Goal: Task Accomplishment & Management: Use online tool/utility

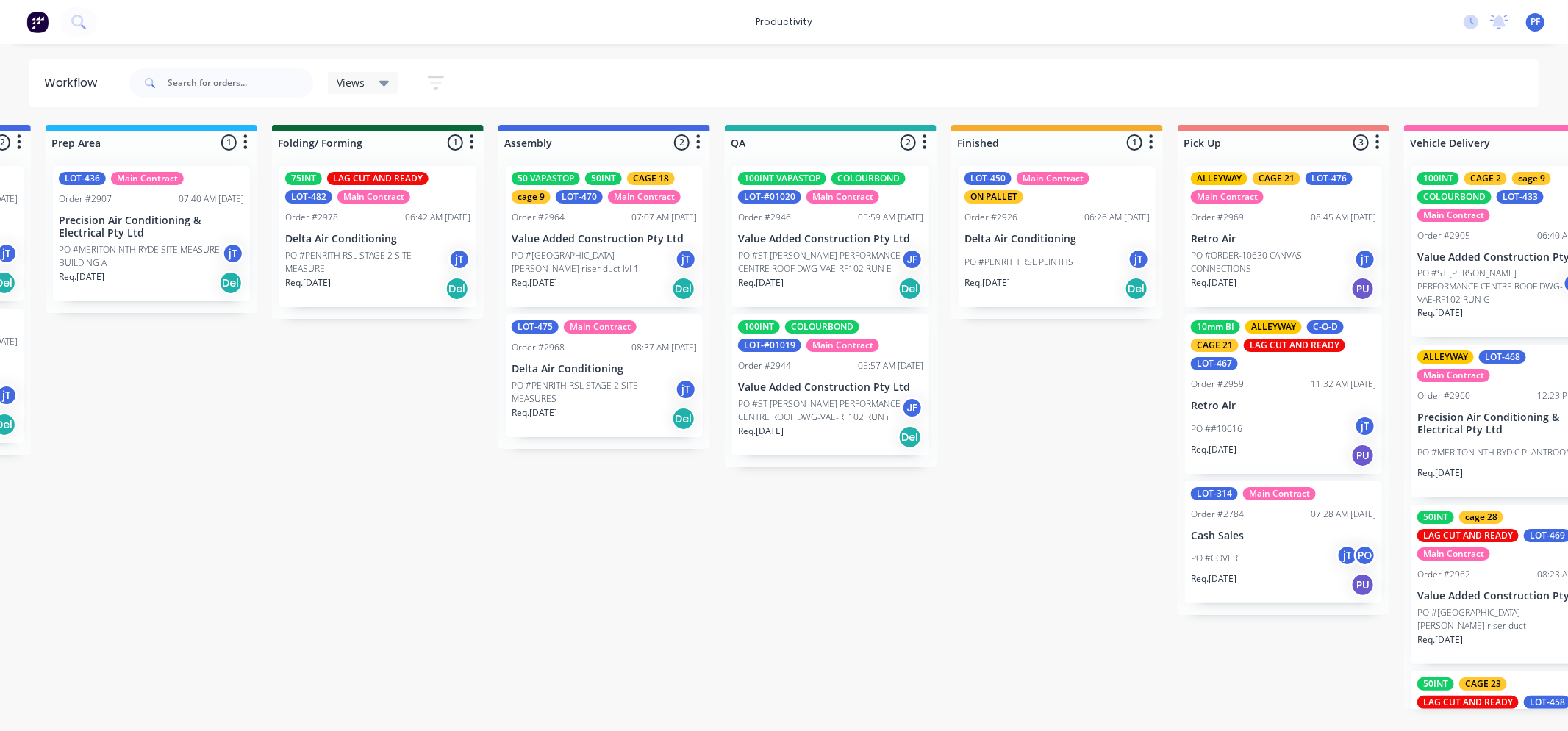
scroll to position [0, 665]
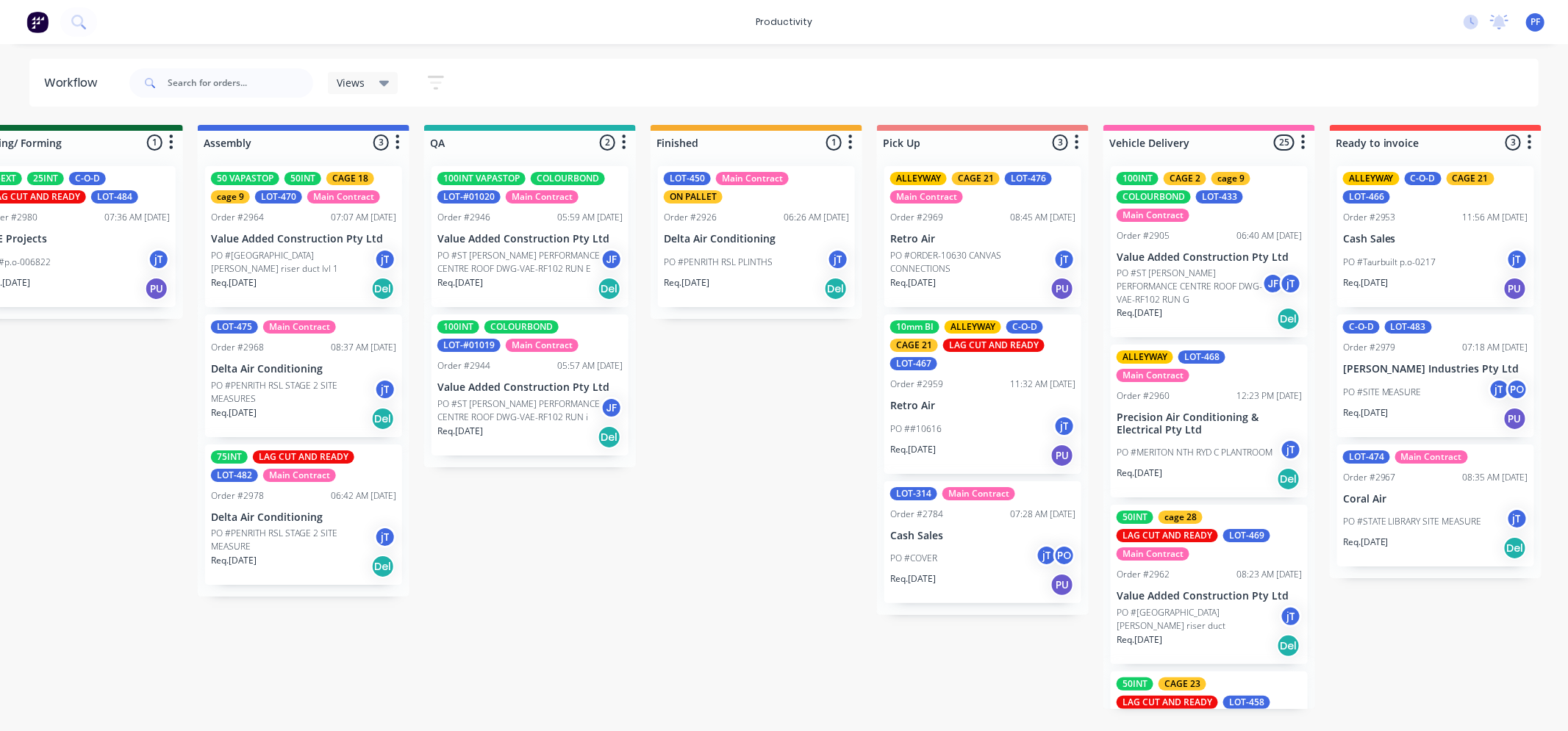
scroll to position [0, 976]
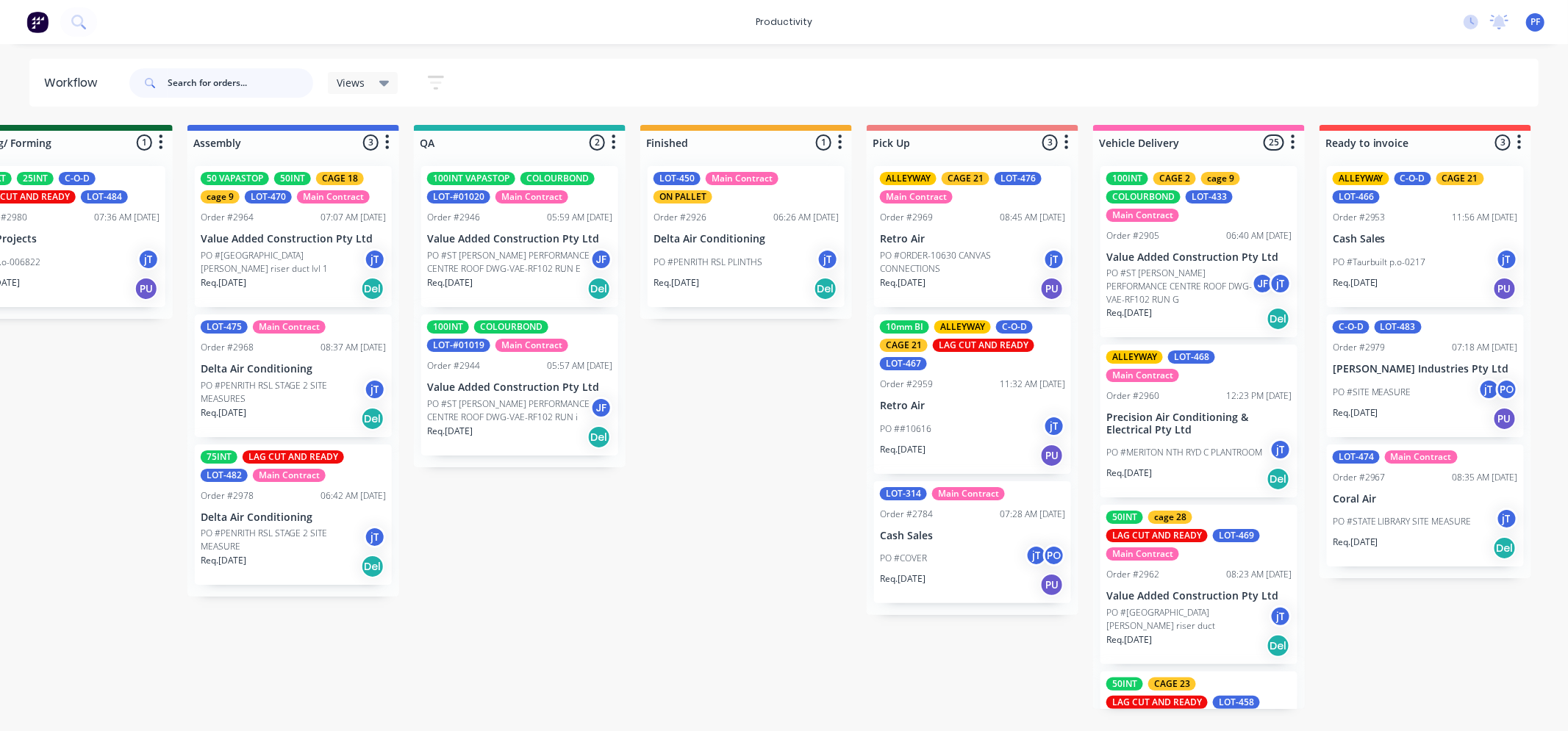
click at [269, 90] on input "text" at bounding box center [240, 83] width 146 height 30
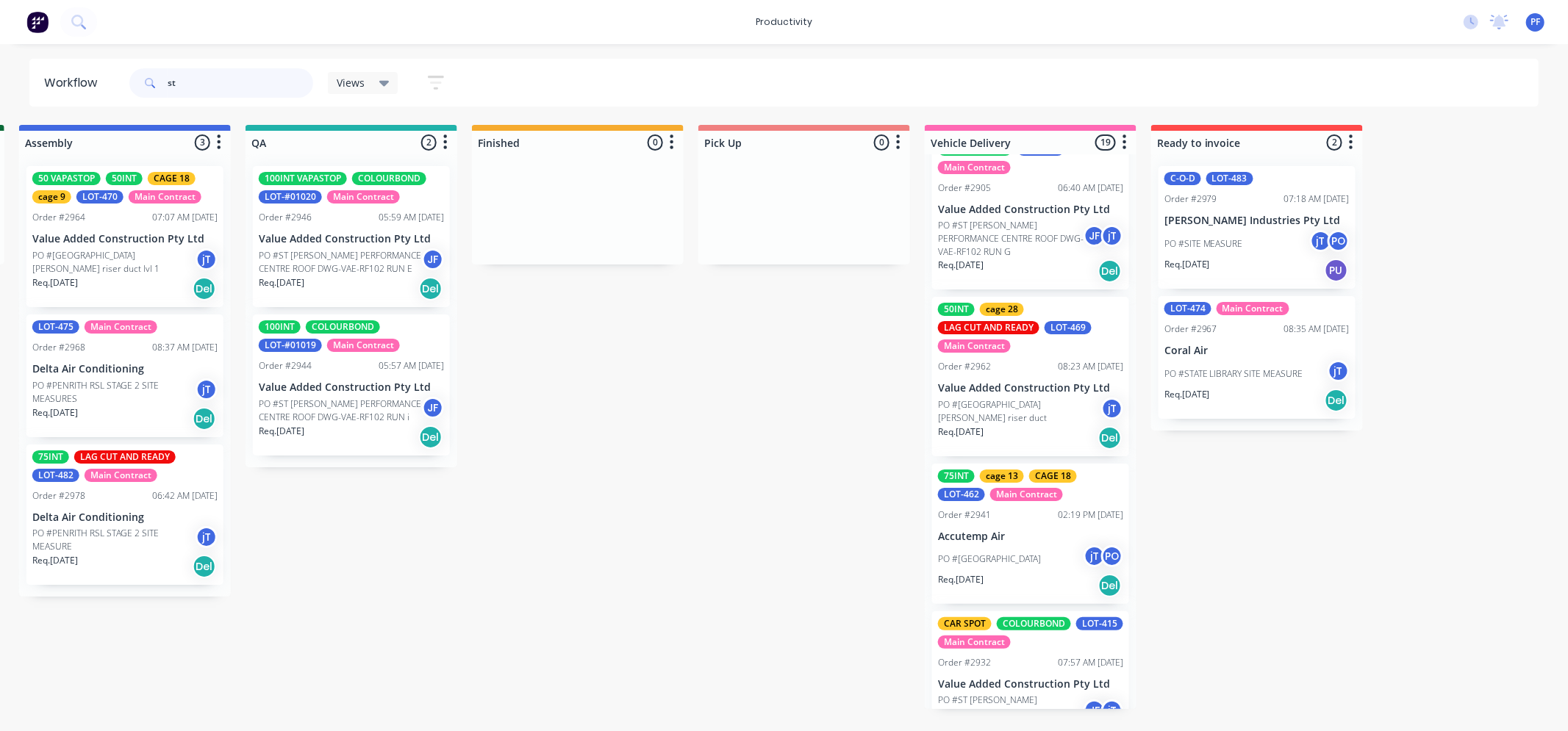
scroll to position [31, 0]
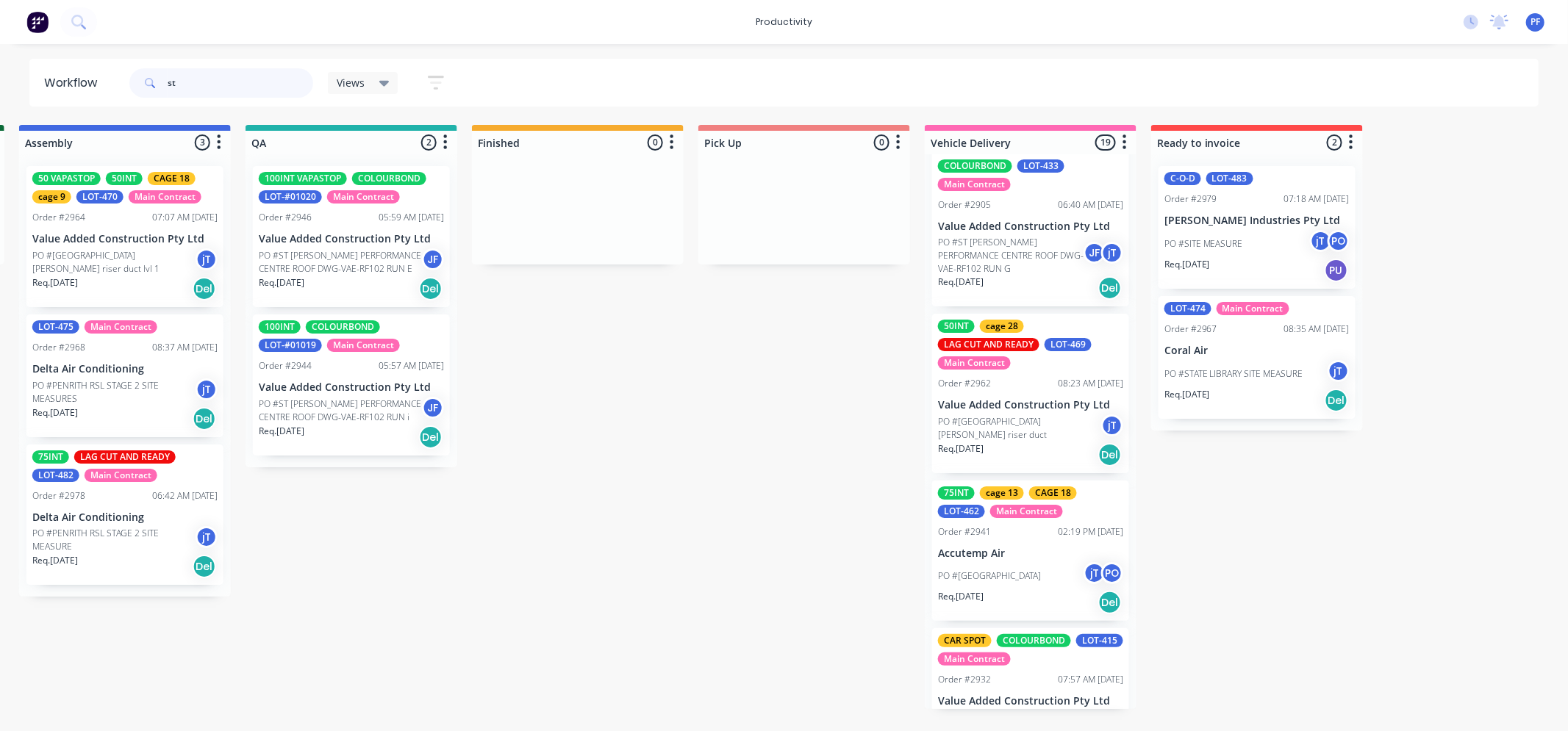
type input "st g"
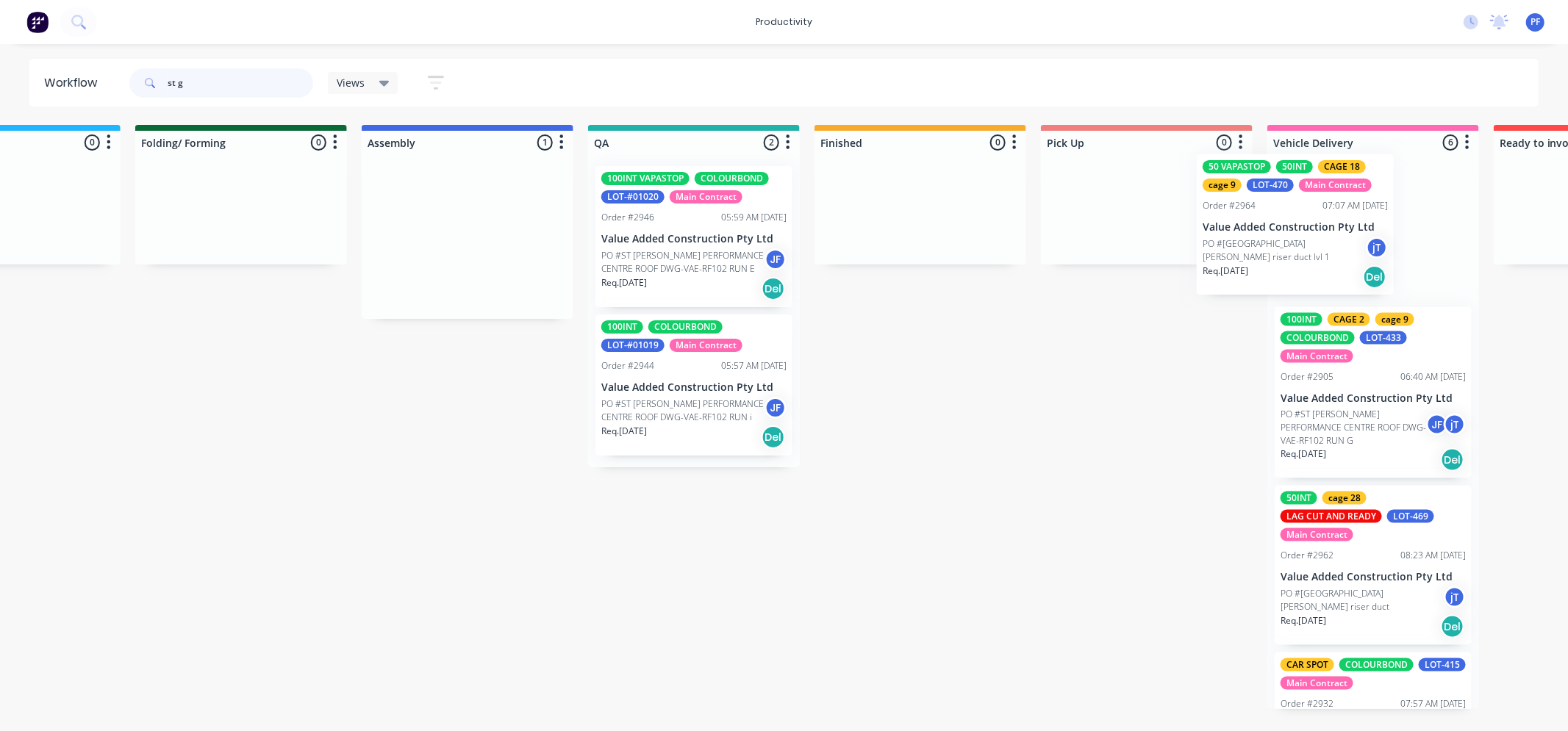
scroll to position [0, 850]
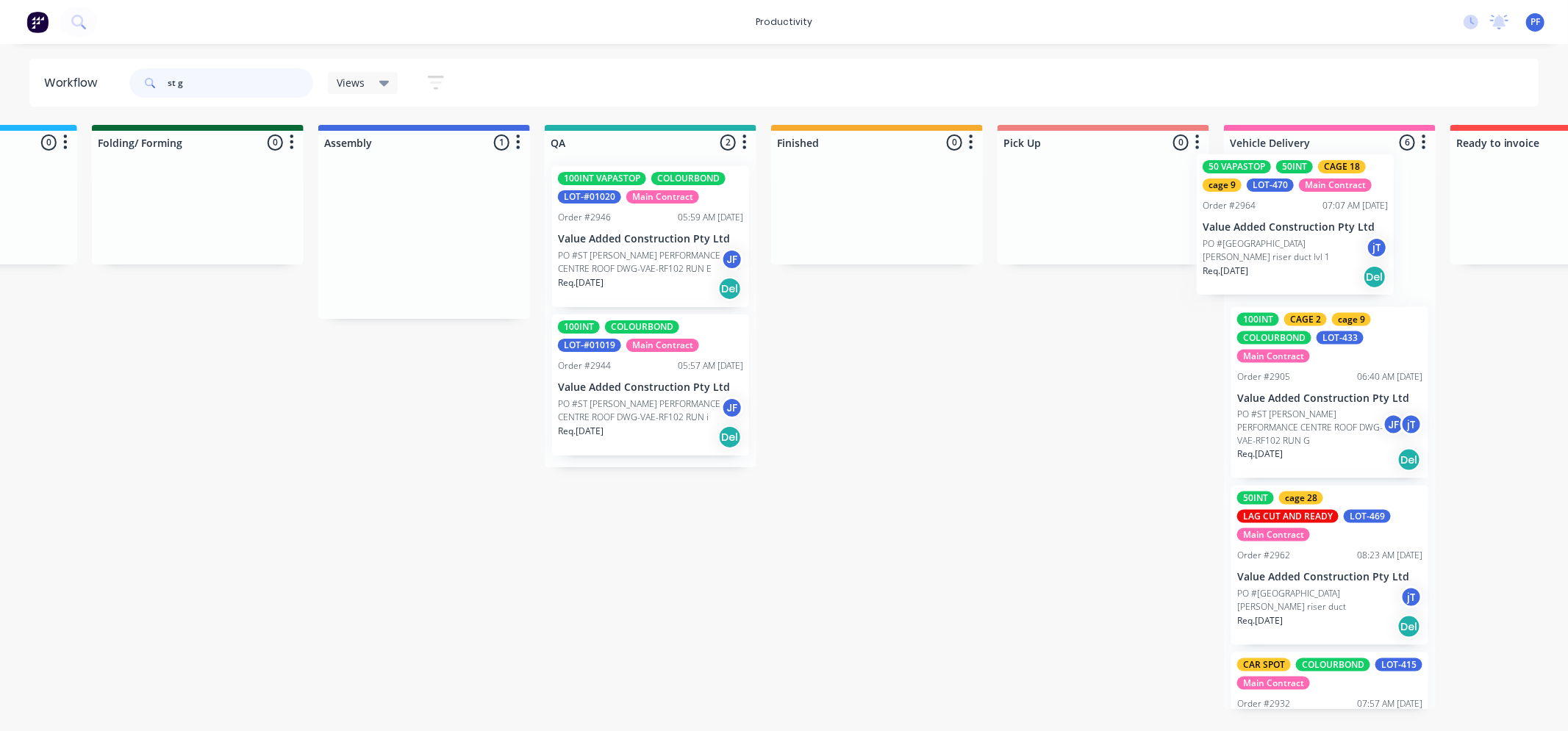
drag, startPoint x: 633, startPoint y: 241, endPoint x: 1047, endPoint y: 200, distance: 416.0
click at [1277, 222] on div "Submitted 0 Ready for production 0 Cutting 0 Prep Area 0 Folding/ Forming 0 Ass…" at bounding box center [580, 417] width 2877 height 584
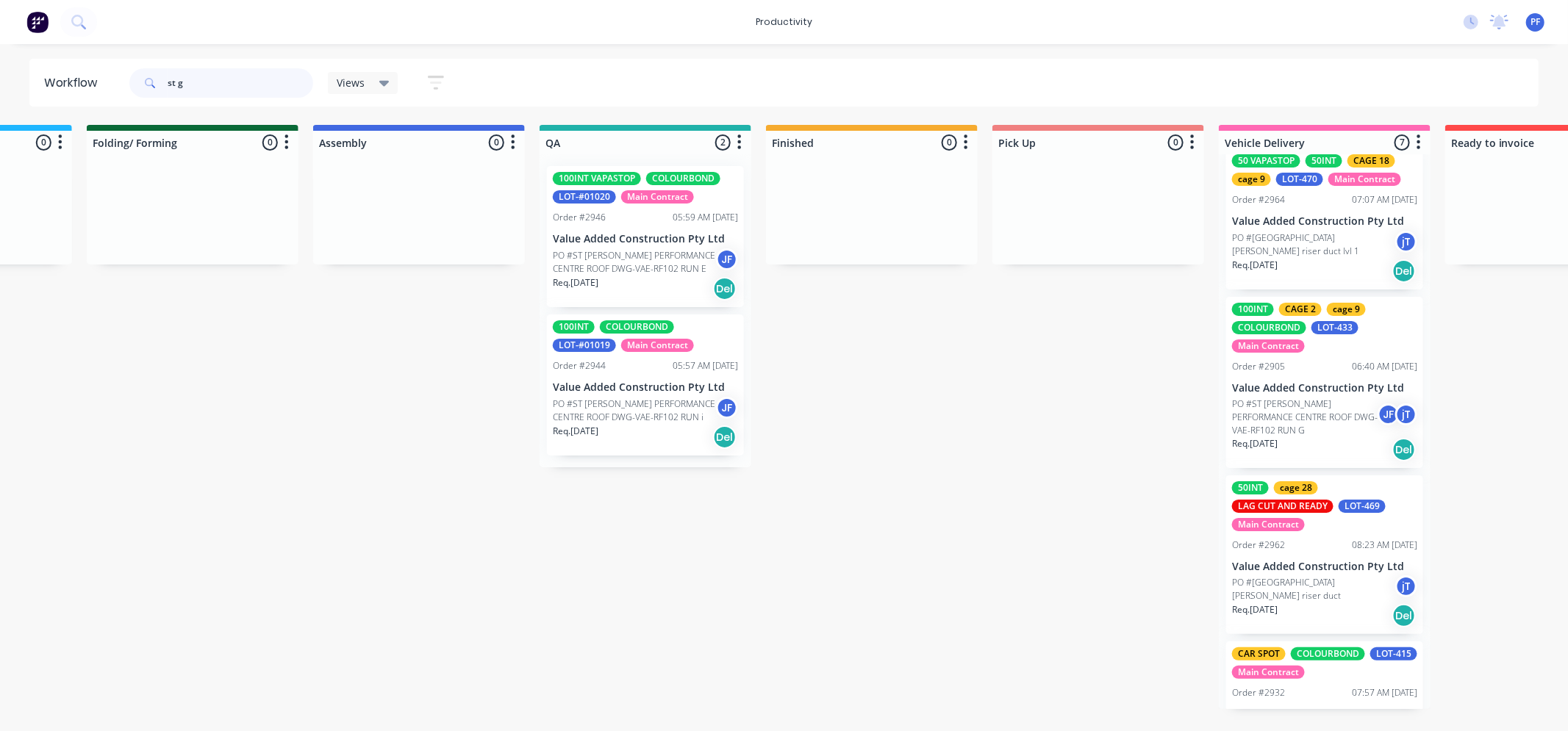
scroll to position [13, 0]
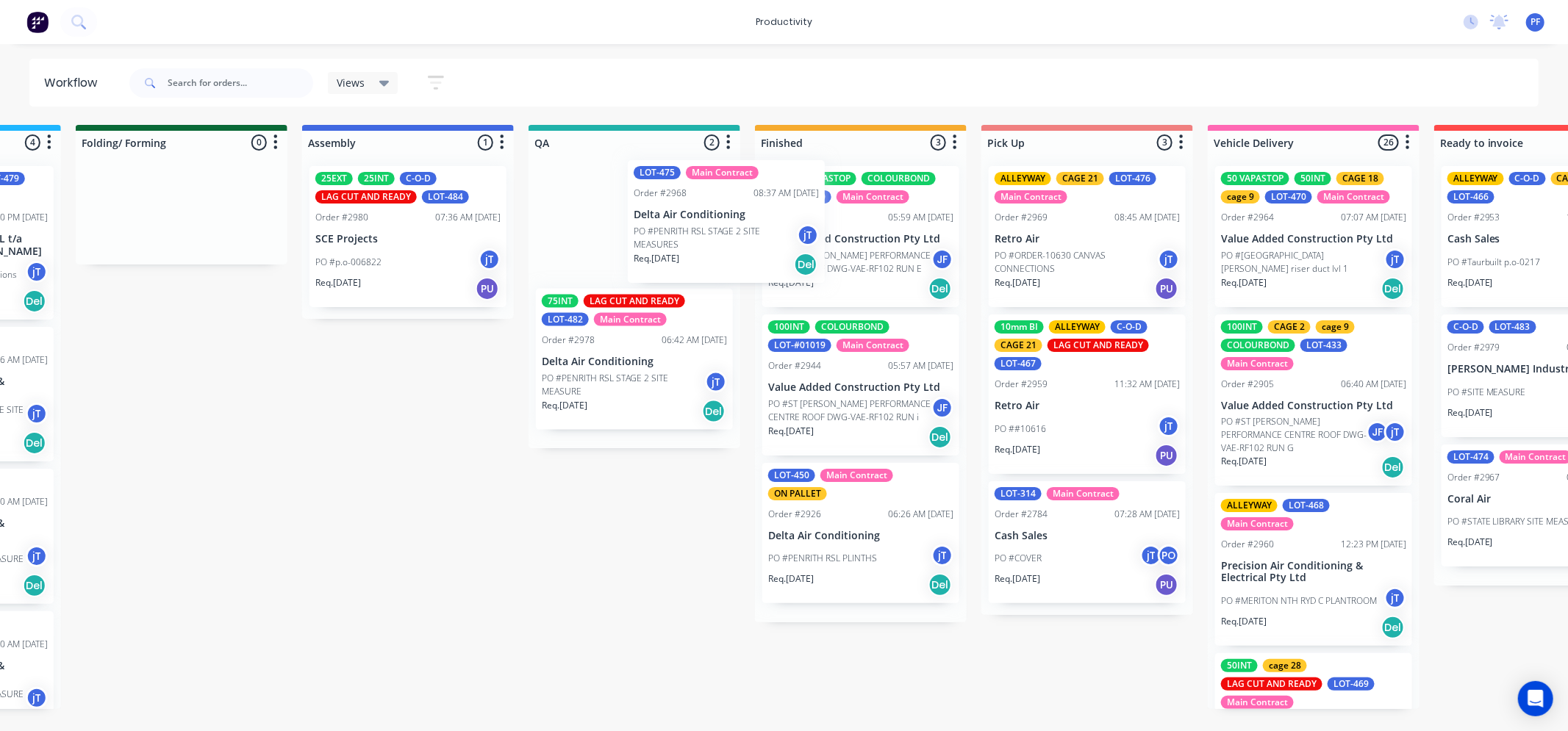
scroll to position [0, 864]
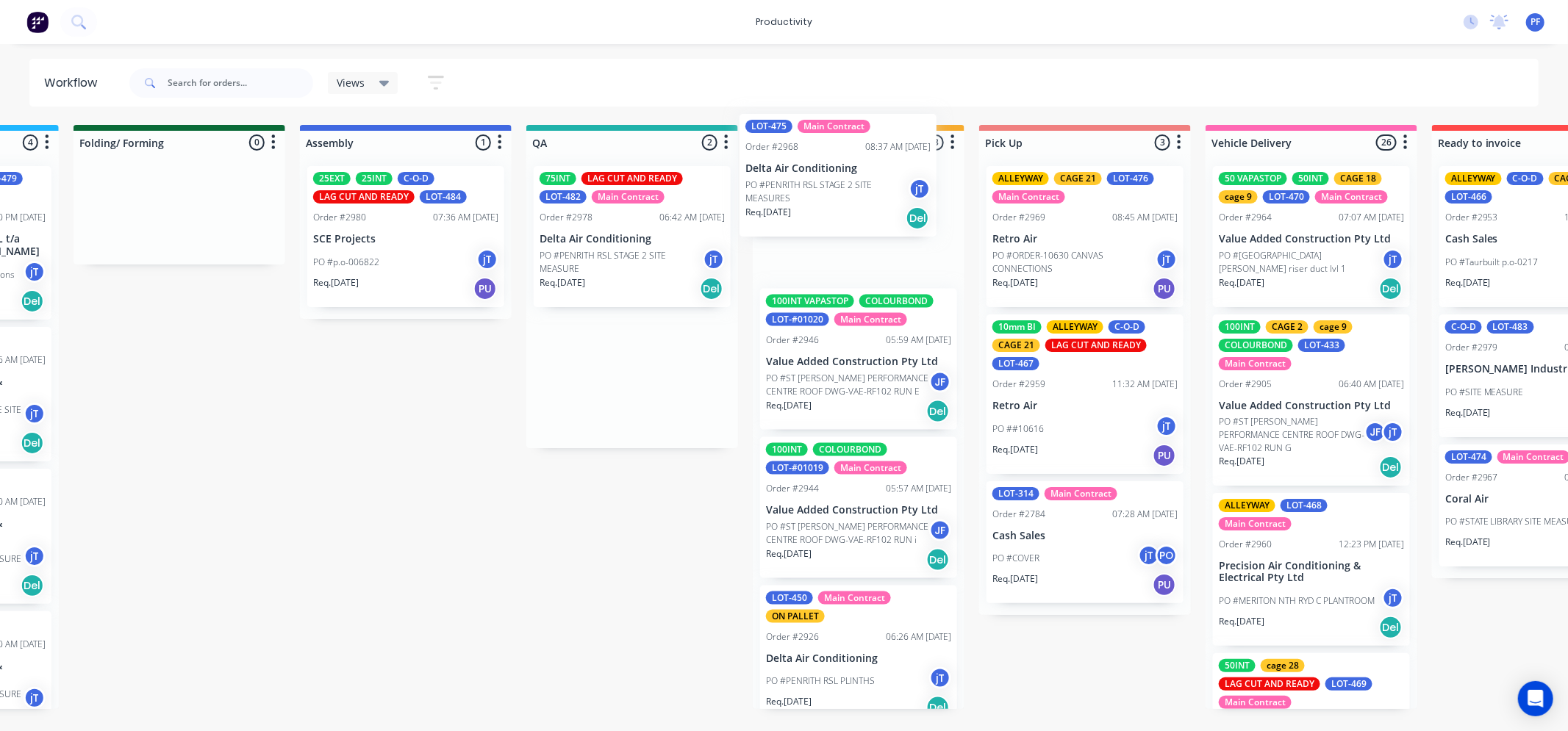
drag, startPoint x: 955, startPoint y: 385, endPoint x: 793, endPoint y: 185, distance: 257.4
click at [793, 185] on div "Submitted 37 Order #240 10:47 AM [DATE] Retro Air PO #Freshwater Apts PO Req. […" at bounding box center [564, 417] width 2877 height 584
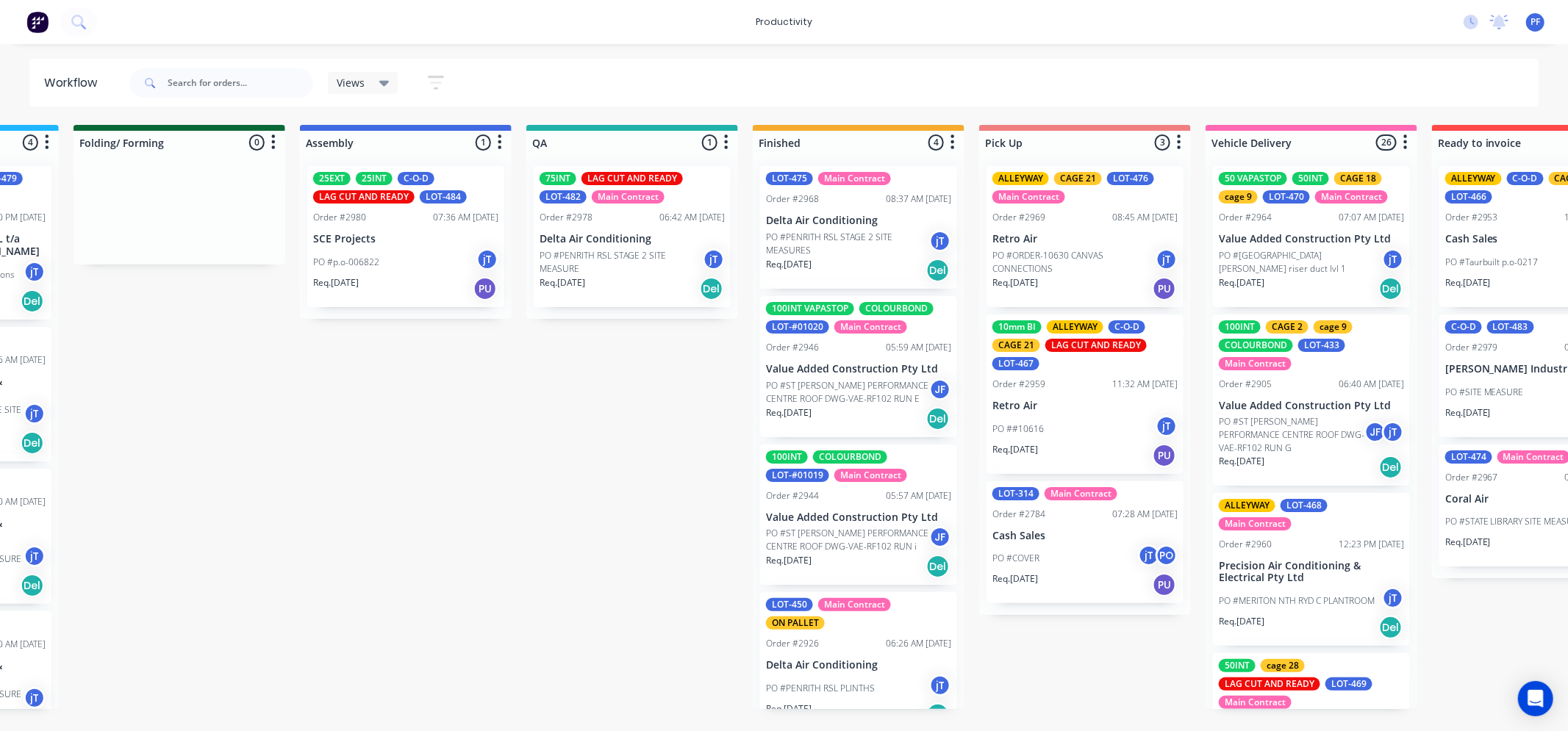
click at [837, 237] on p "PO #PENRITH RSL STAGE 2 SITE MEASURES" at bounding box center [847, 243] width 164 height 26
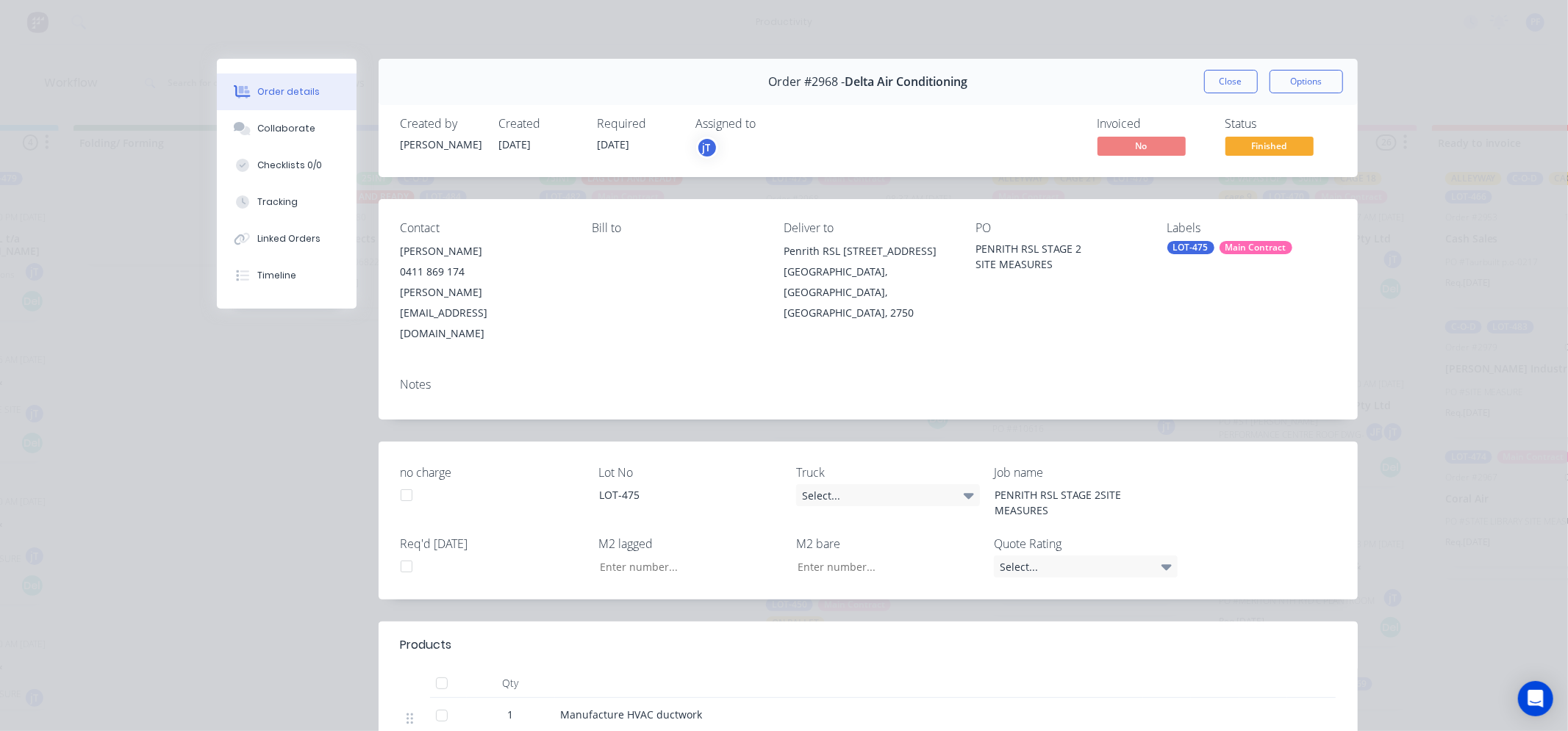
click at [1191, 248] on div "LOT-475" at bounding box center [1191, 247] width 47 height 13
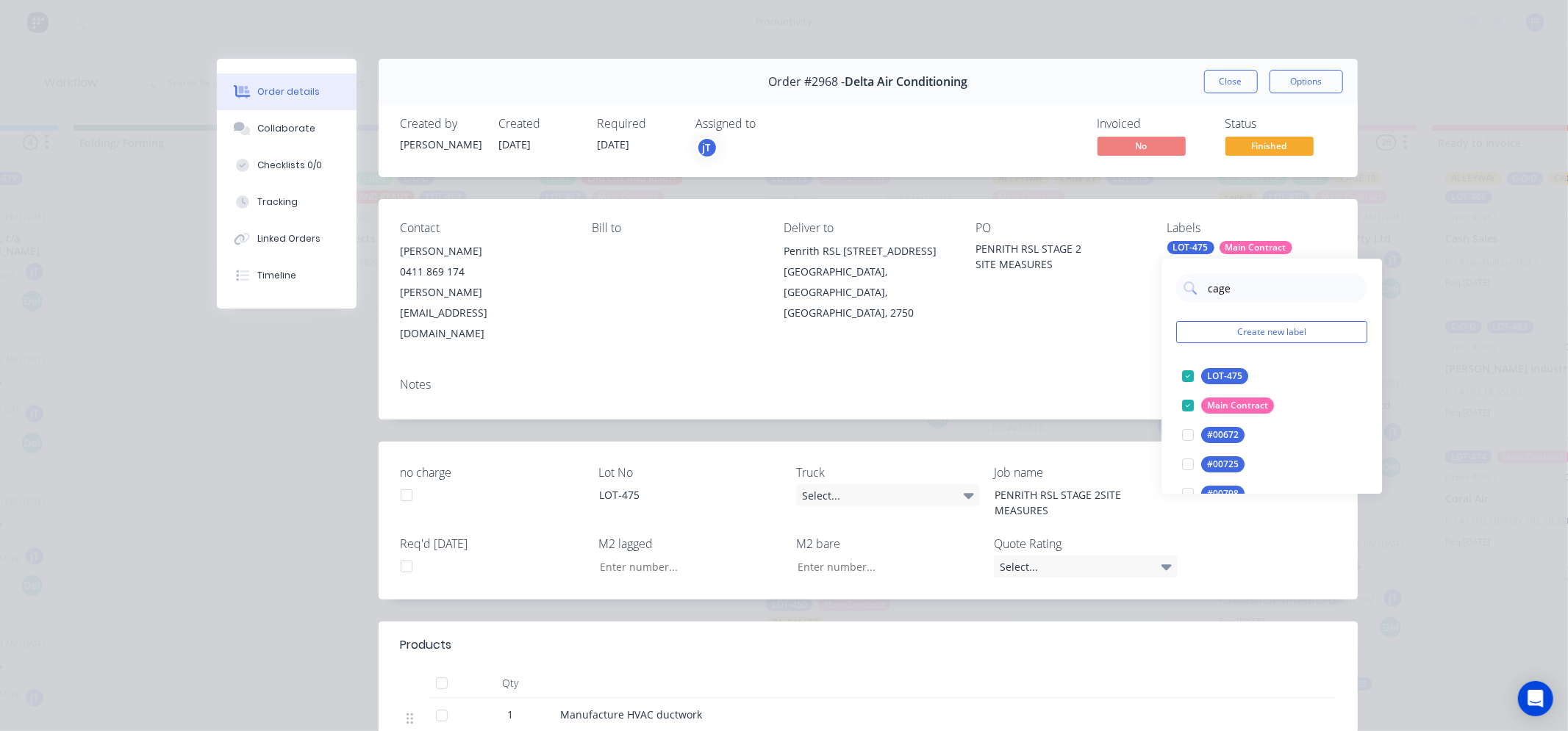
type input "cage 8"
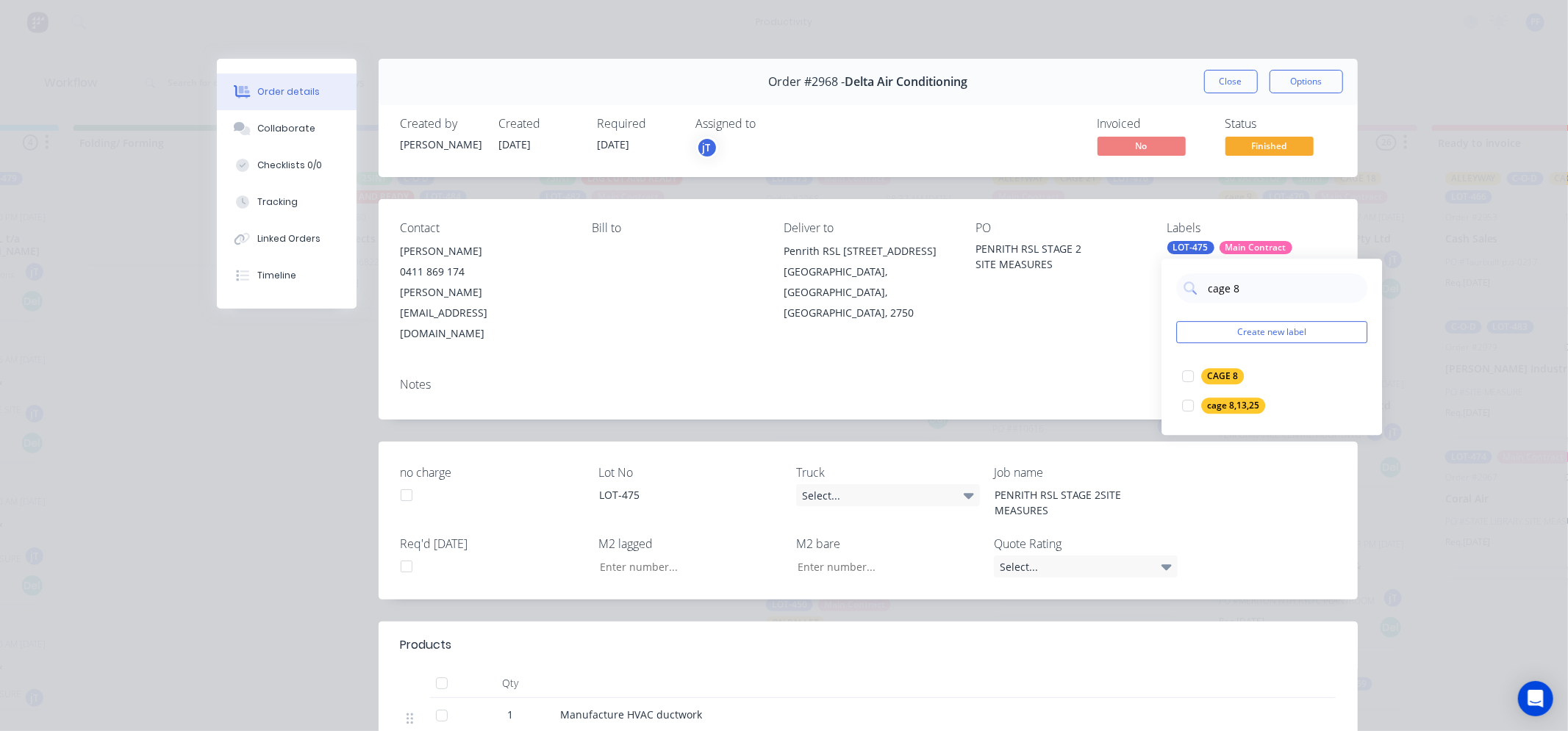
drag, startPoint x: 1182, startPoint y: 379, endPoint x: 1158, endPoint y: 377, distance: 24.1
click at [1181, 379] on div at bounding box center [1188, 375] width 30 height 30
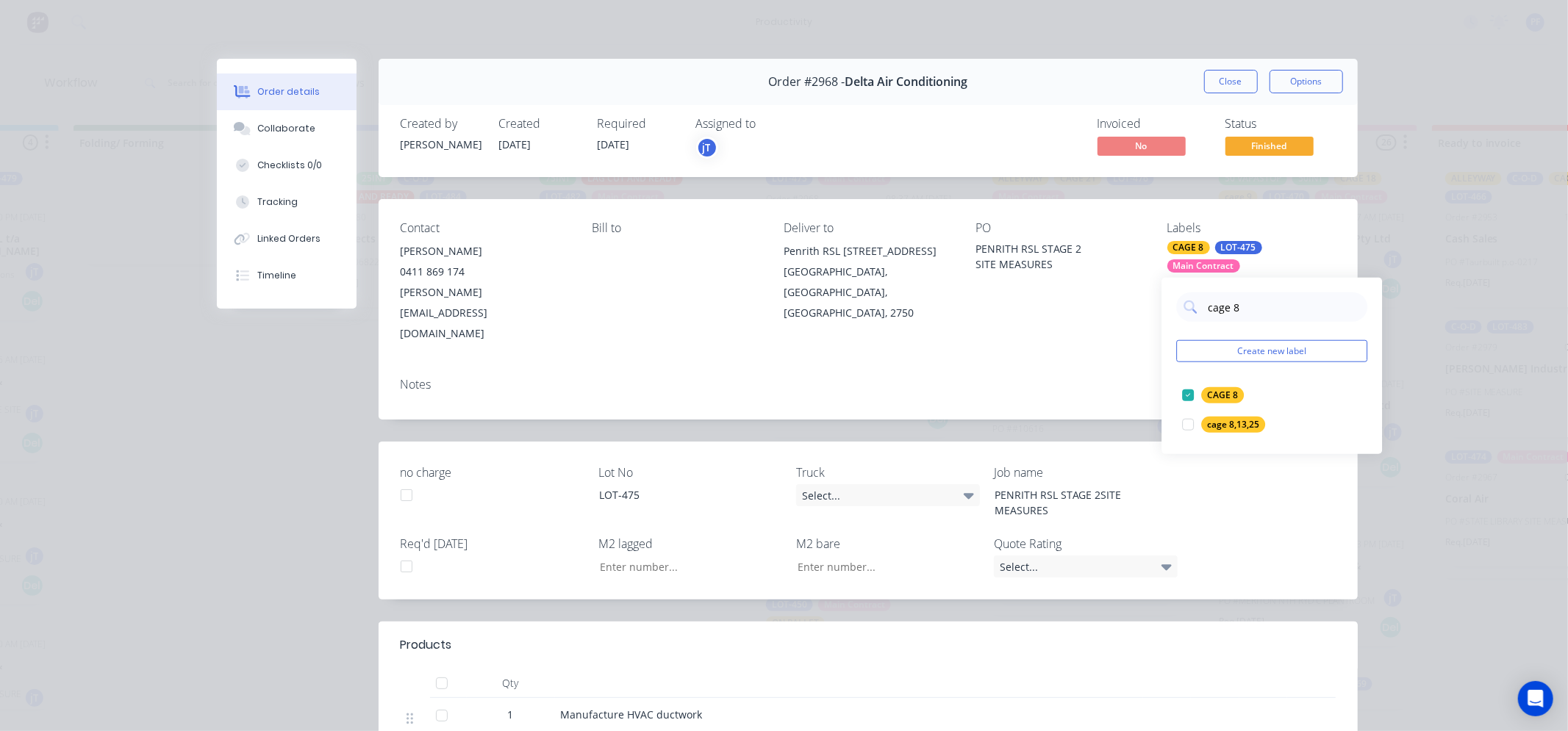
drag, startPoint x: 1129, startPoint y: 356, endPoint x: 1158, endPoint y: 319, distance: 47.0
click at [1148, 366] on div "Notes" at bounding box center [867, 392] width 979 height 54
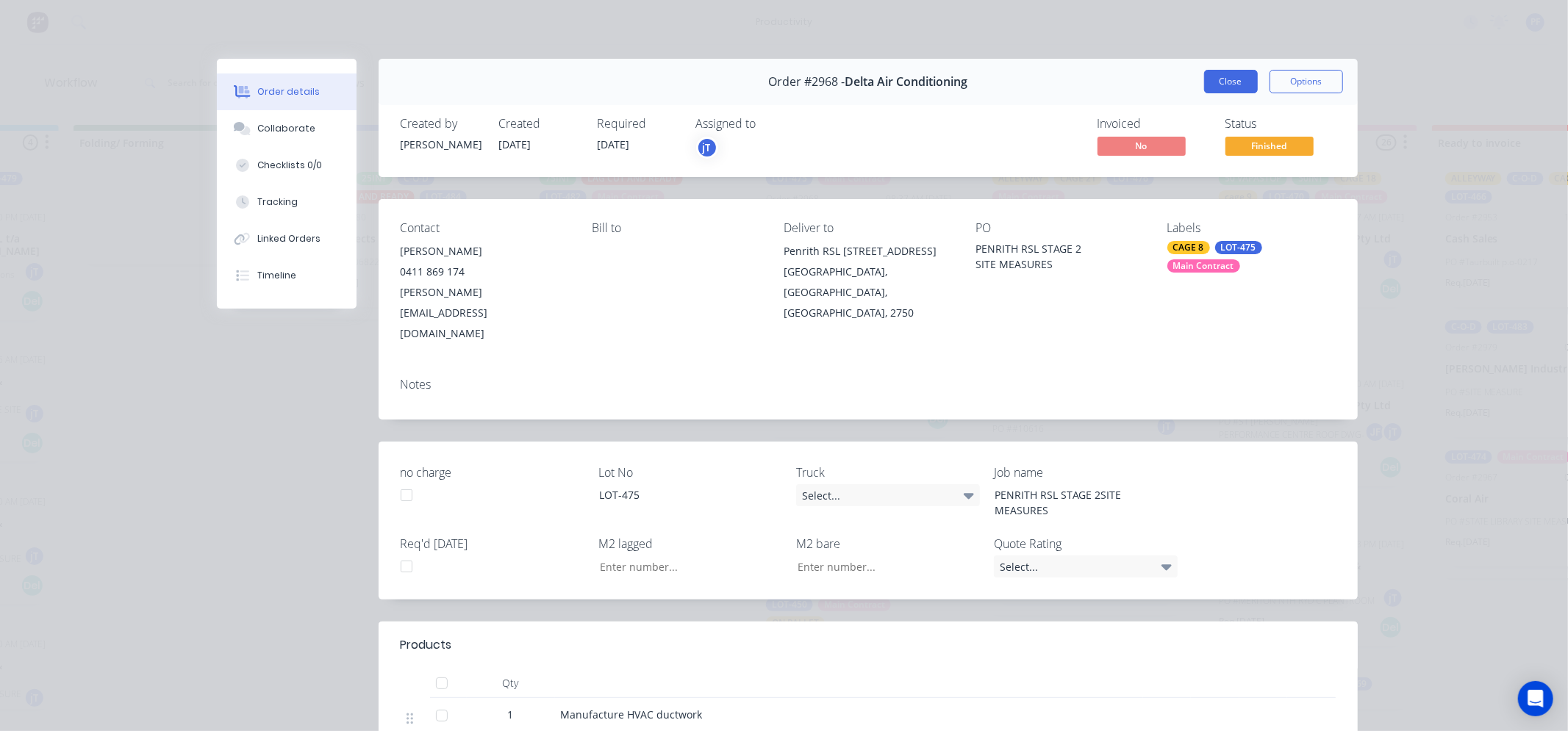
click at [1226, 84] on button "Close" at bounding box center [1231, 82] width 54 height 23
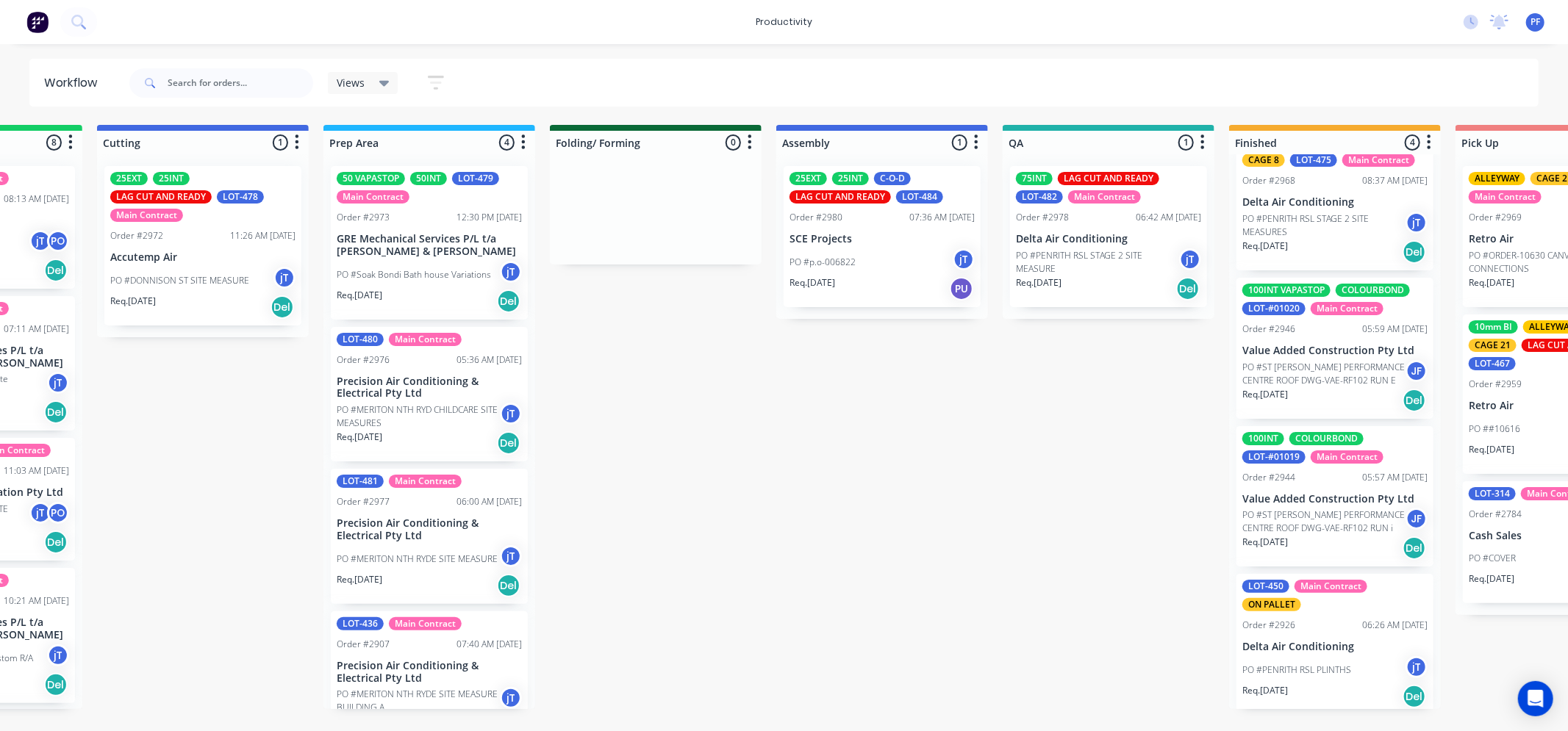
scroll to position [22, 0]
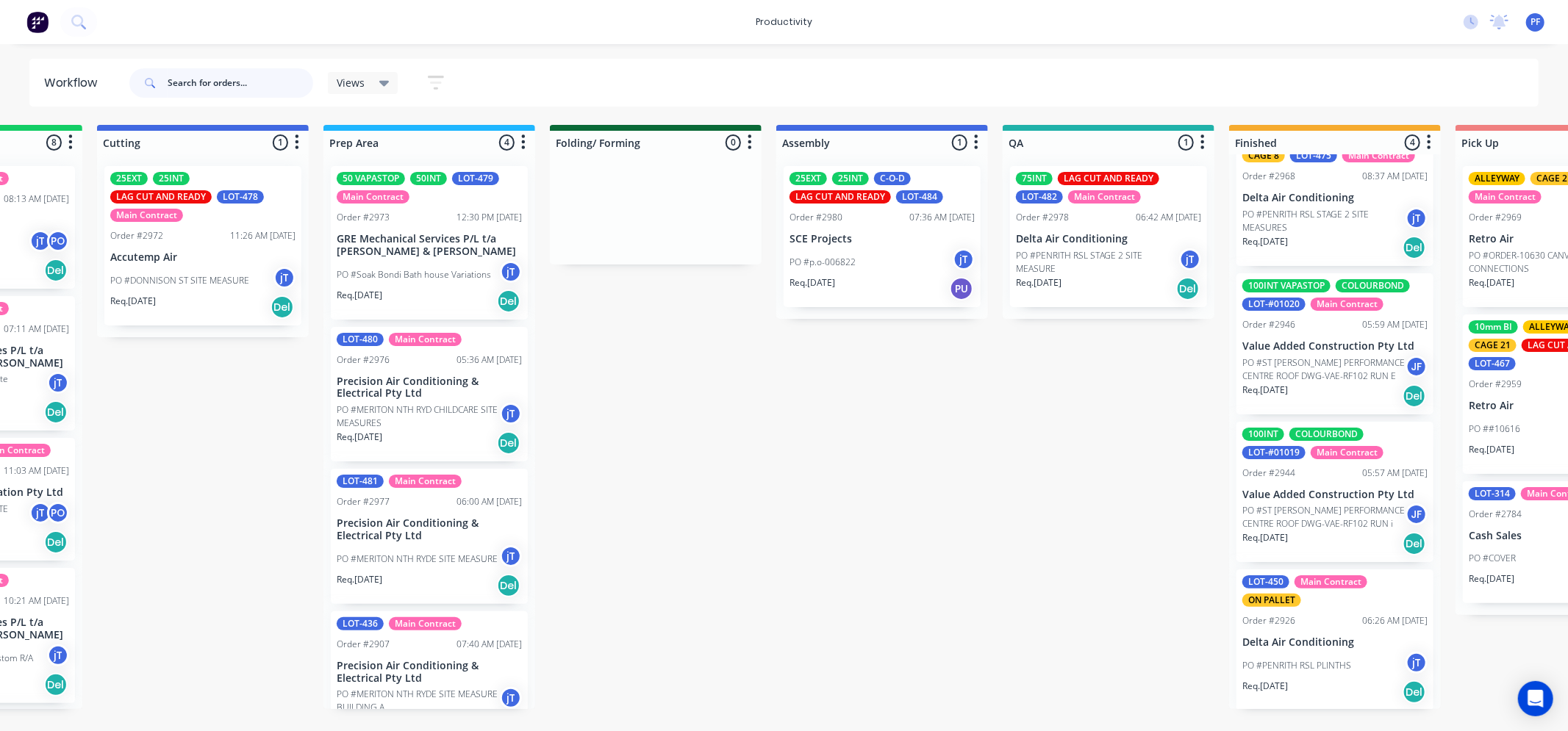
click at [194, 86] on input "text" at bounding box center [240, 83] width 146 height 30
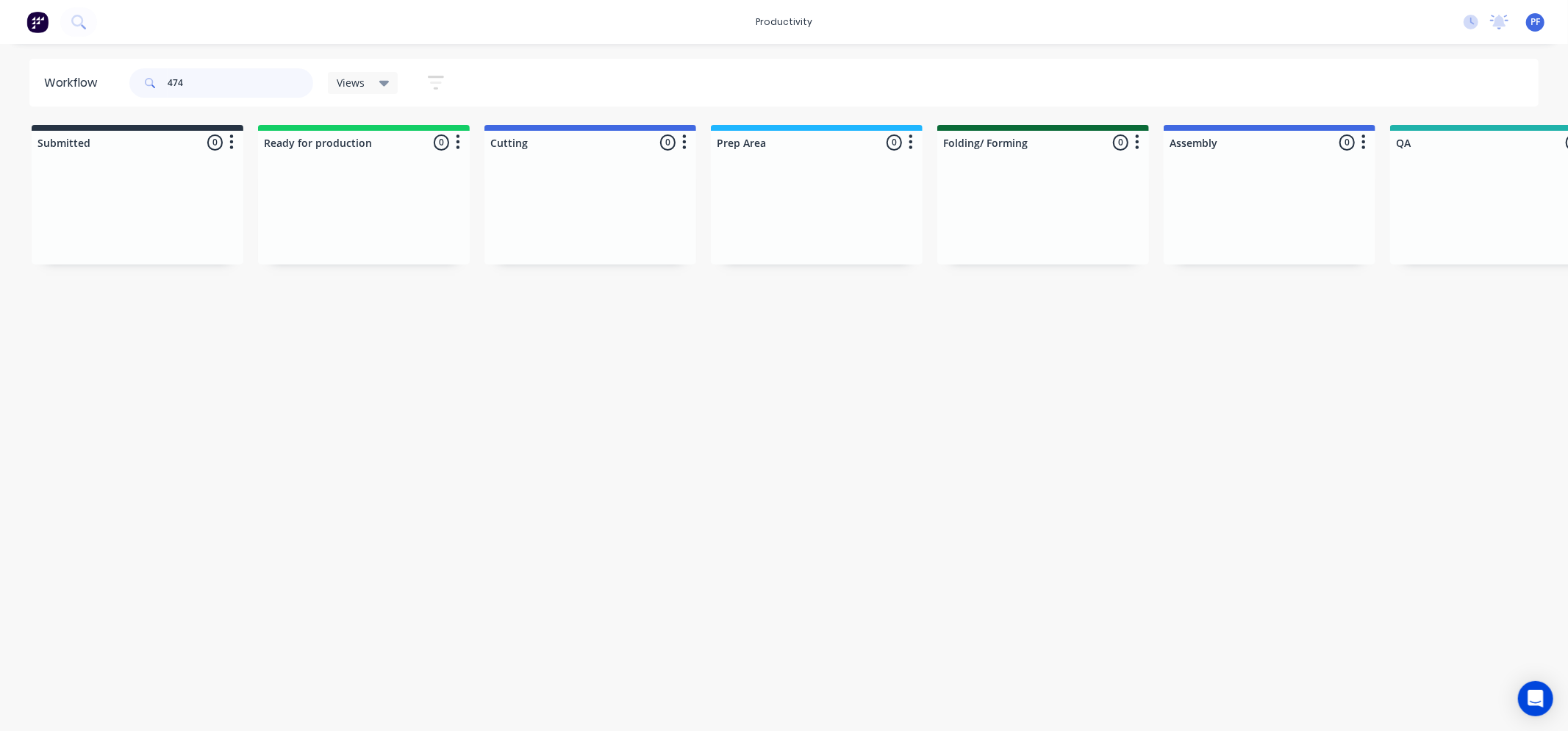
type input "474"
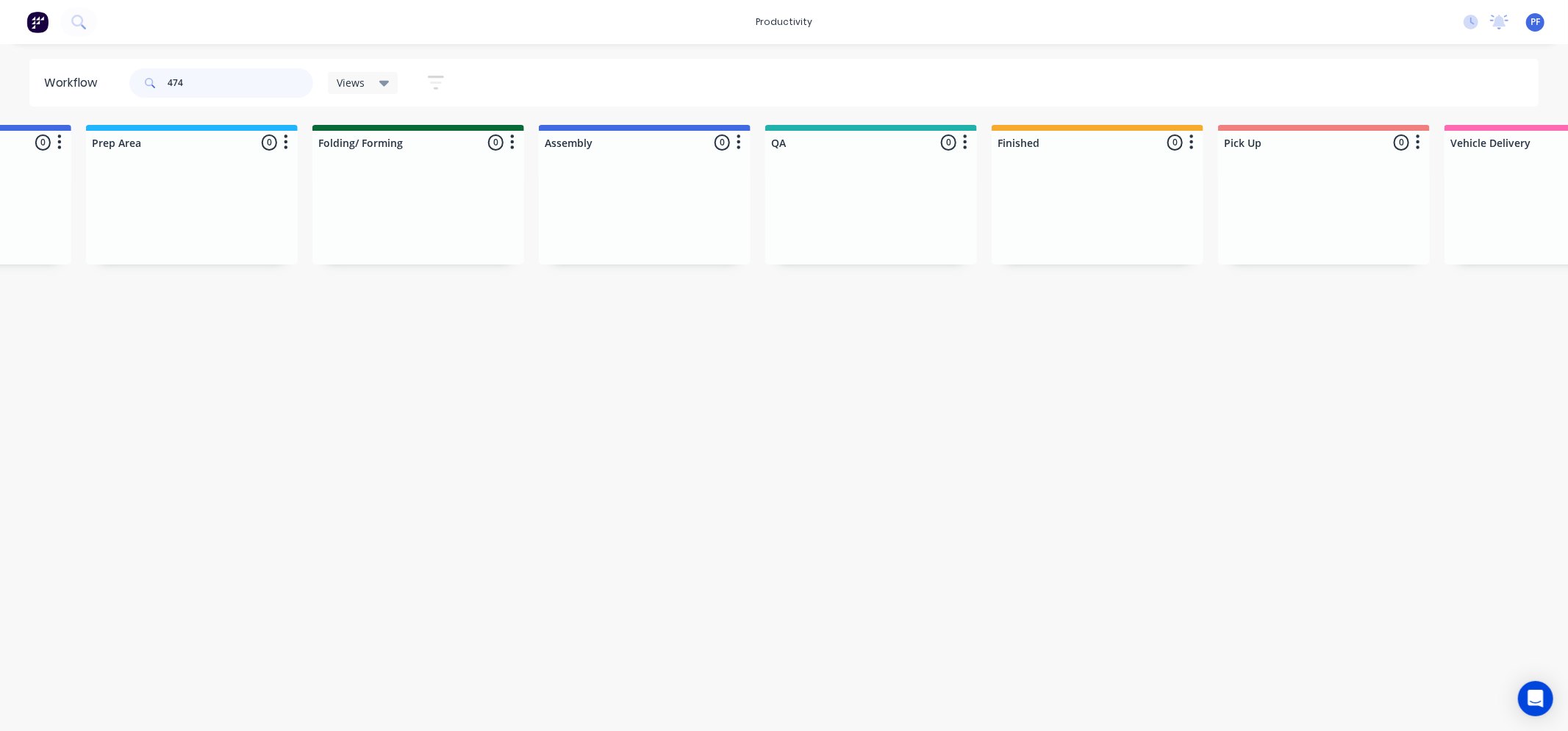
scroll to position [0, 1310]
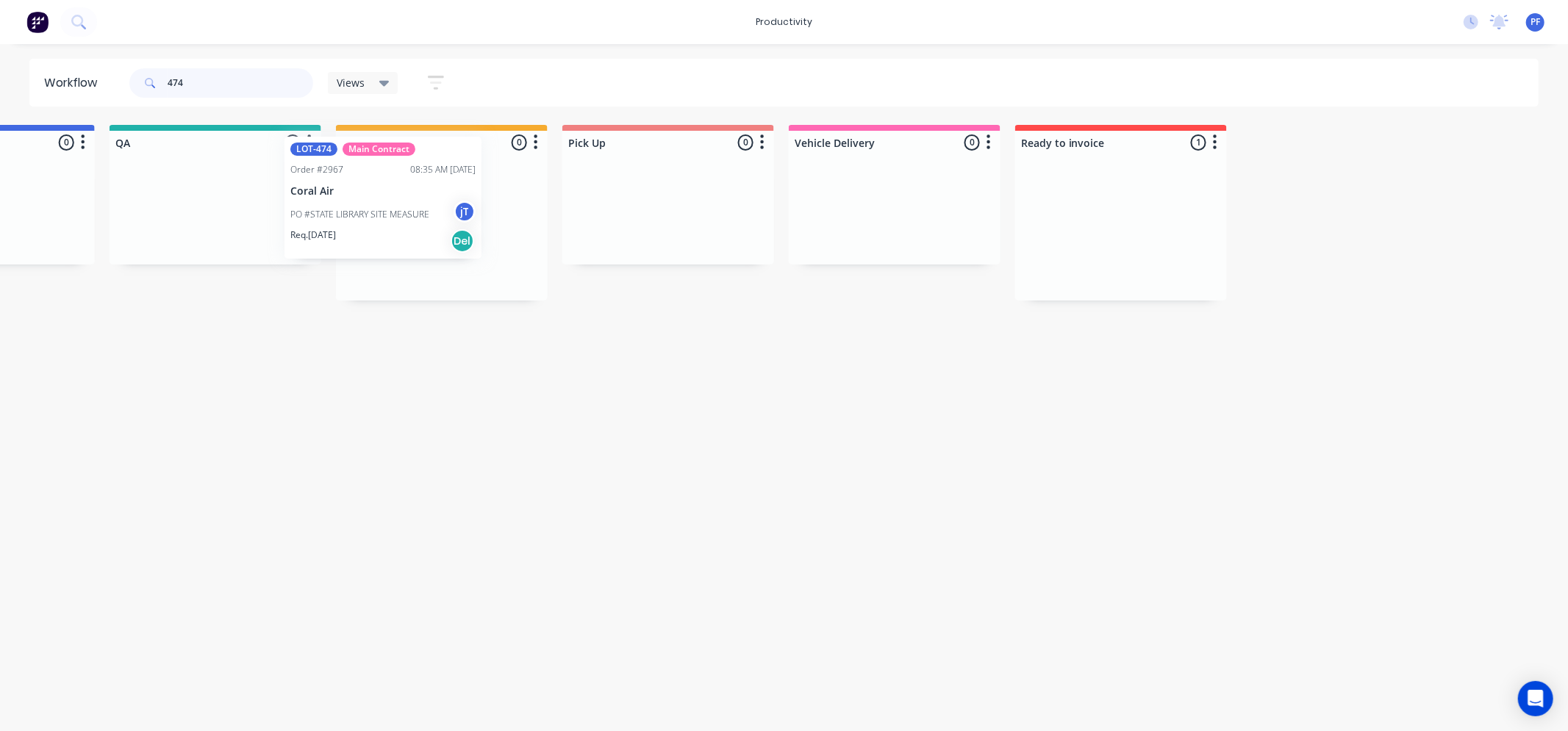
drag, startPoint x: 1083, startPoint y: 233, endPoint x: 436, endPoint y: 240, distance: 647.0
click at [379, 204] on div "Submitted 0 Ready for production 0 Cutting 0 Prep Area 0 Folding/ Forming 0 Ass…" at bounding box center [147, 212] width 2877 height 175
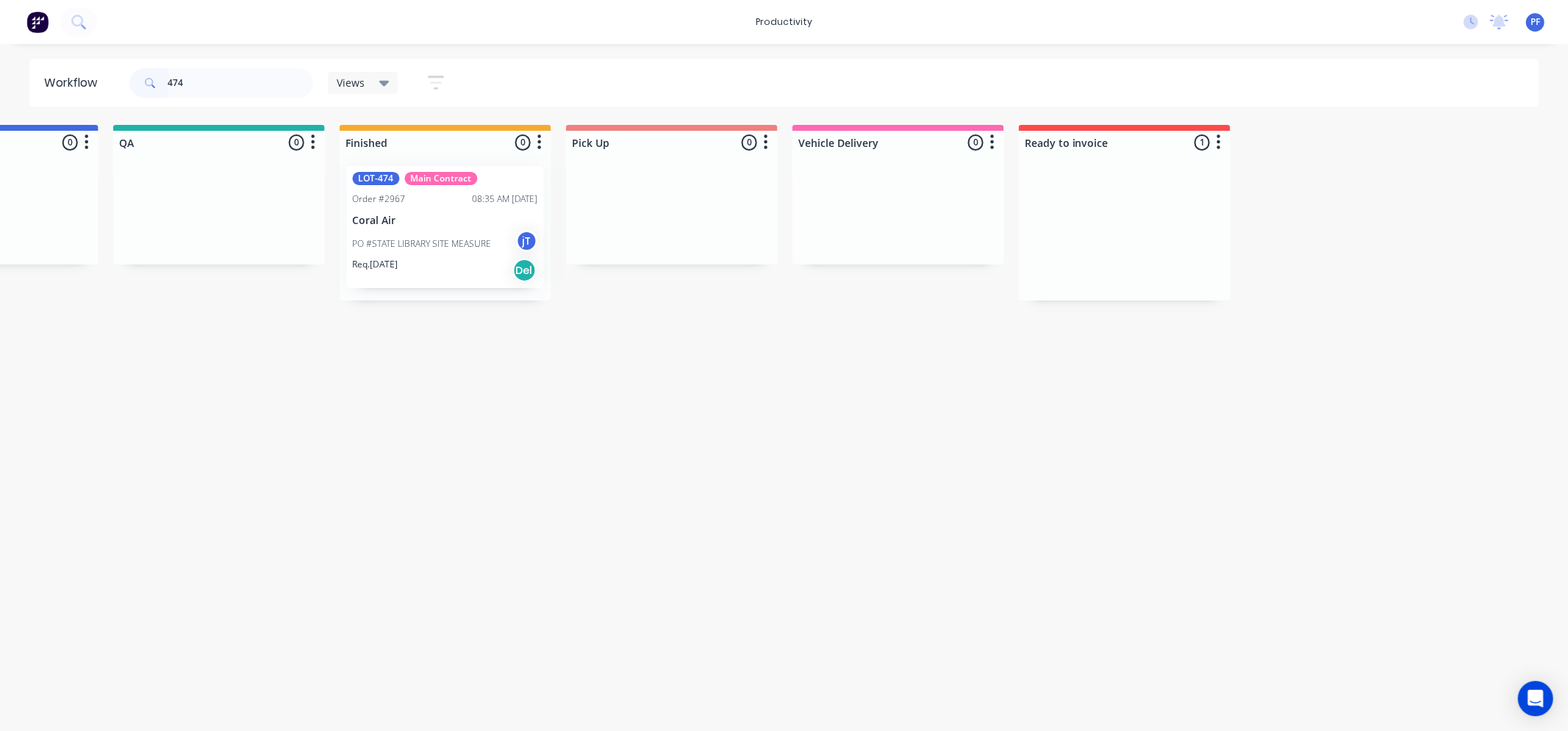
click at [432, 244] on div at bounding box center [446, 227] width 212 height 146
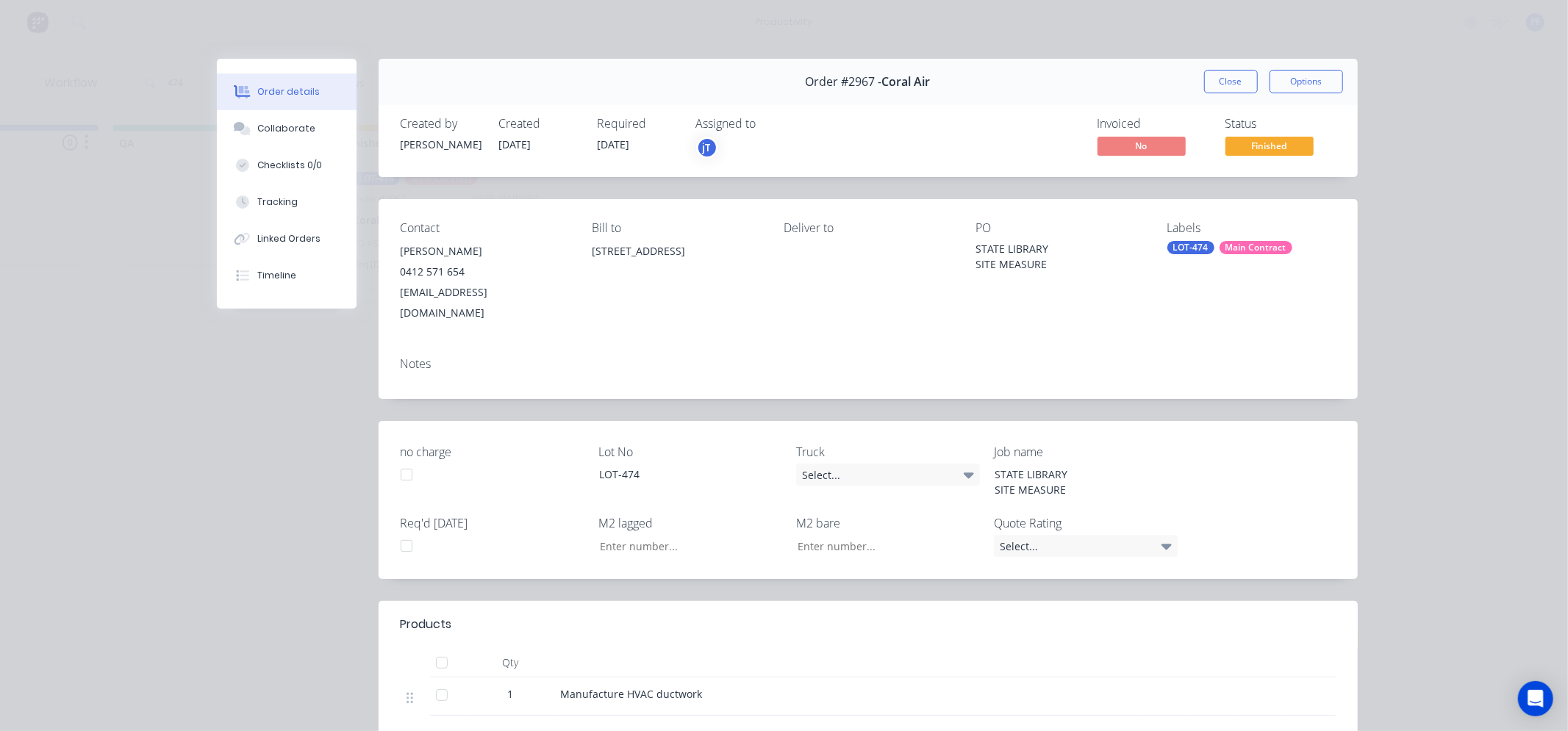
click at [1223, 246] on div "Main Contract" at bounding box center [1255, 247] width 73 height 13
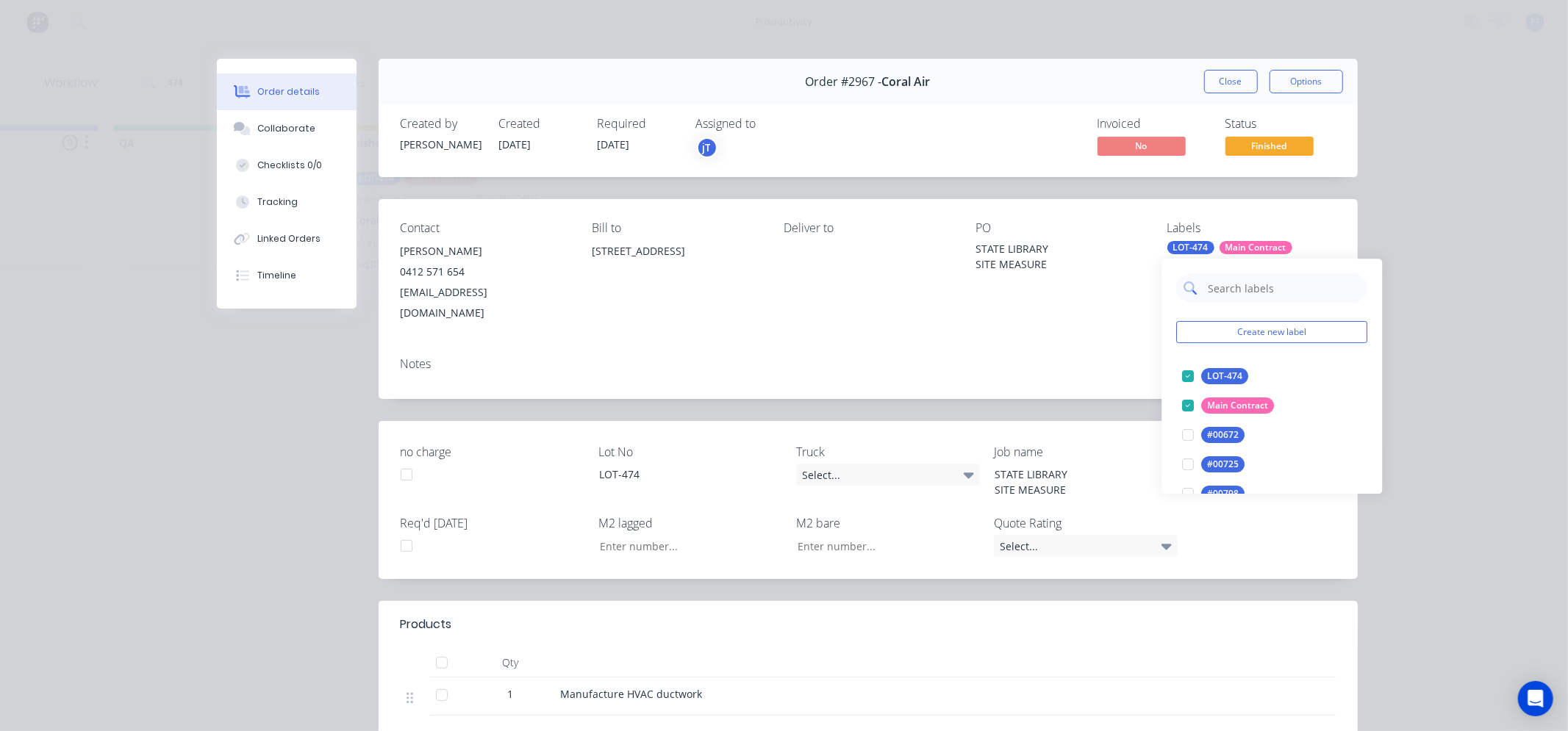
click at [1312, 297] on input "text" at bounding box center [1283, 287] width 154 height 30
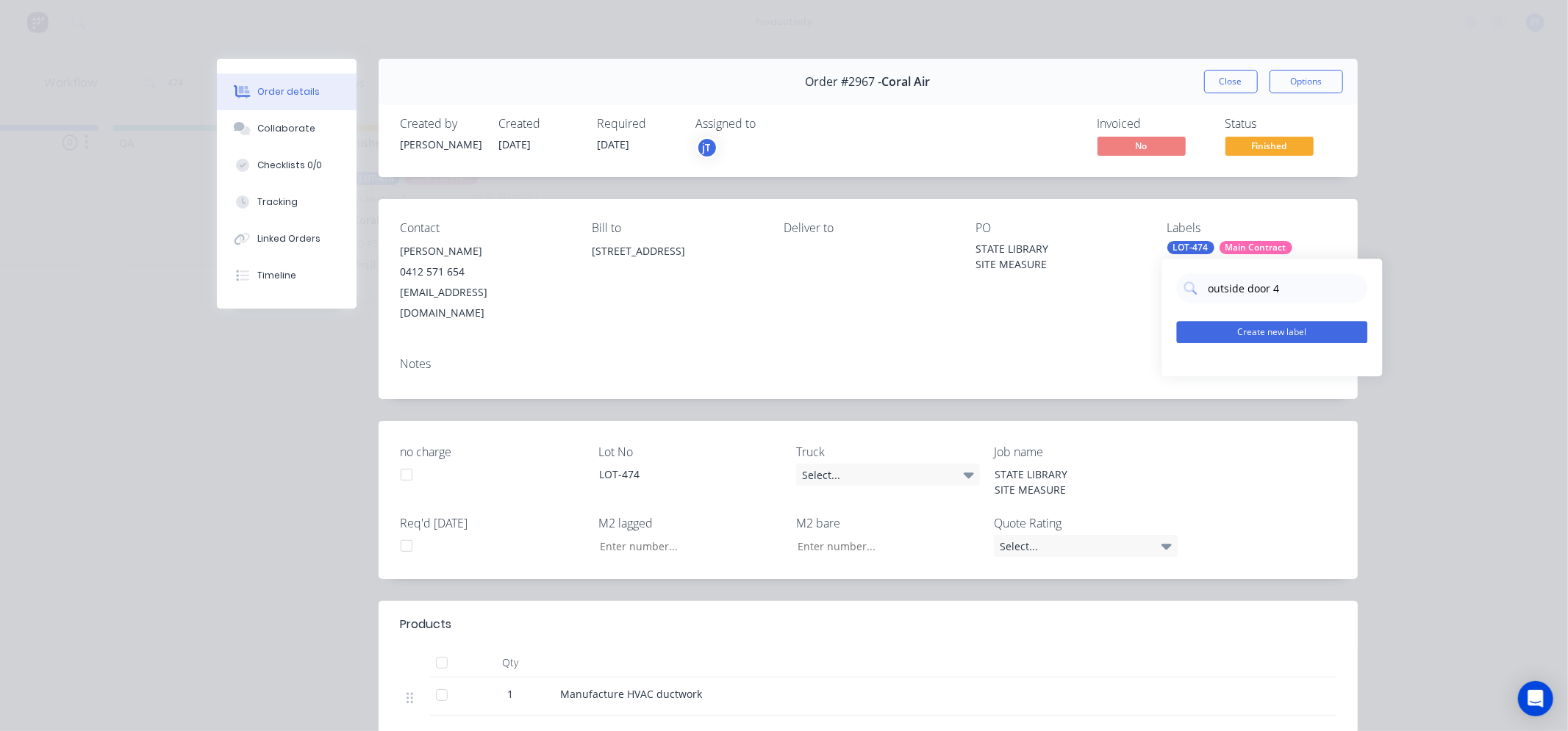
type input "outside door 4"
click at [1251, 327] on button "Create new label" at bounding box center [1272, 331] width 191 height 22
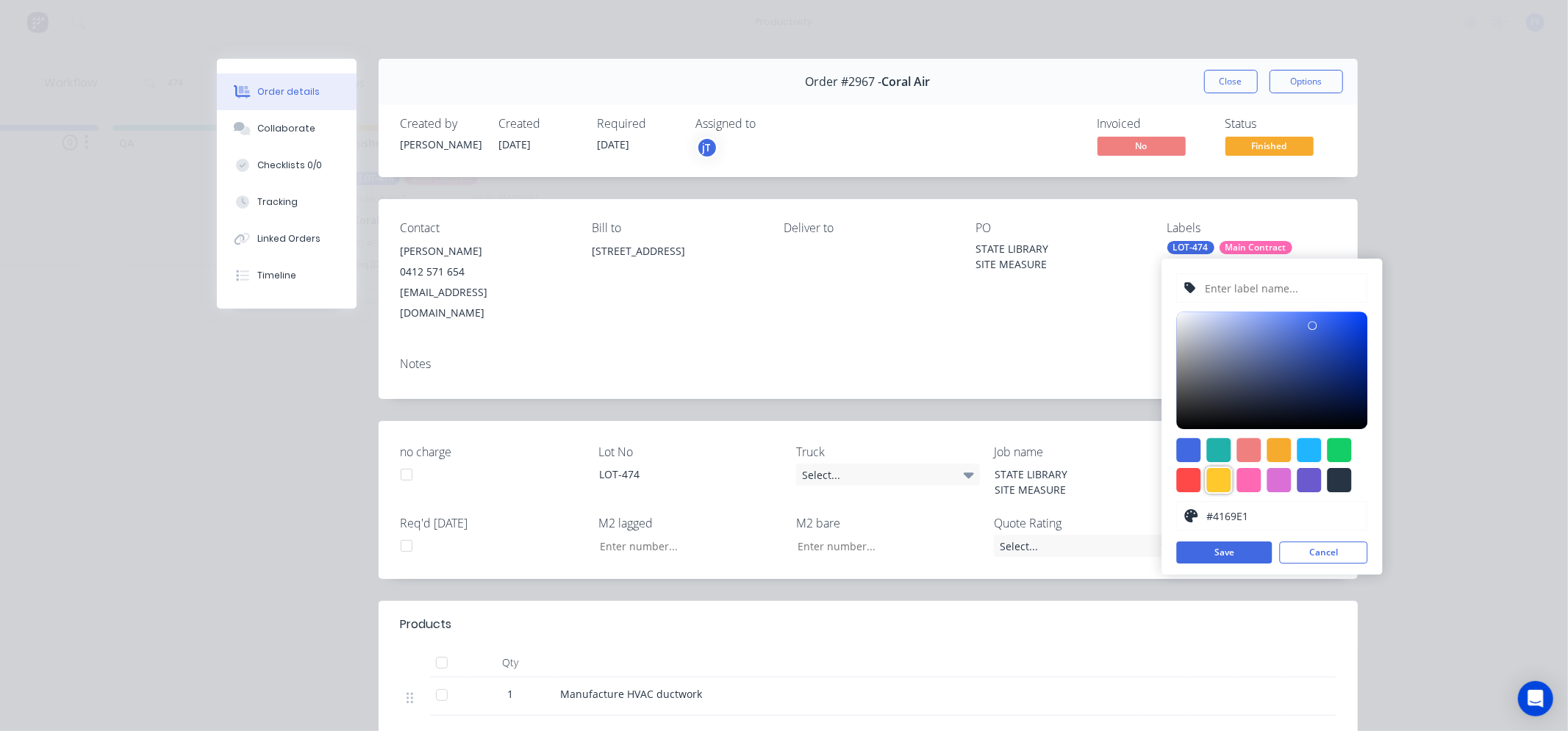
drag, startPoint x: 1211, startPoint y: 488, endPoint x: 1221, endPoint y: 474, distance: 17.2
click at [1213, 488] on div at bounding box center [1218, 480] width 24 height 24
type input "#FFC82C"
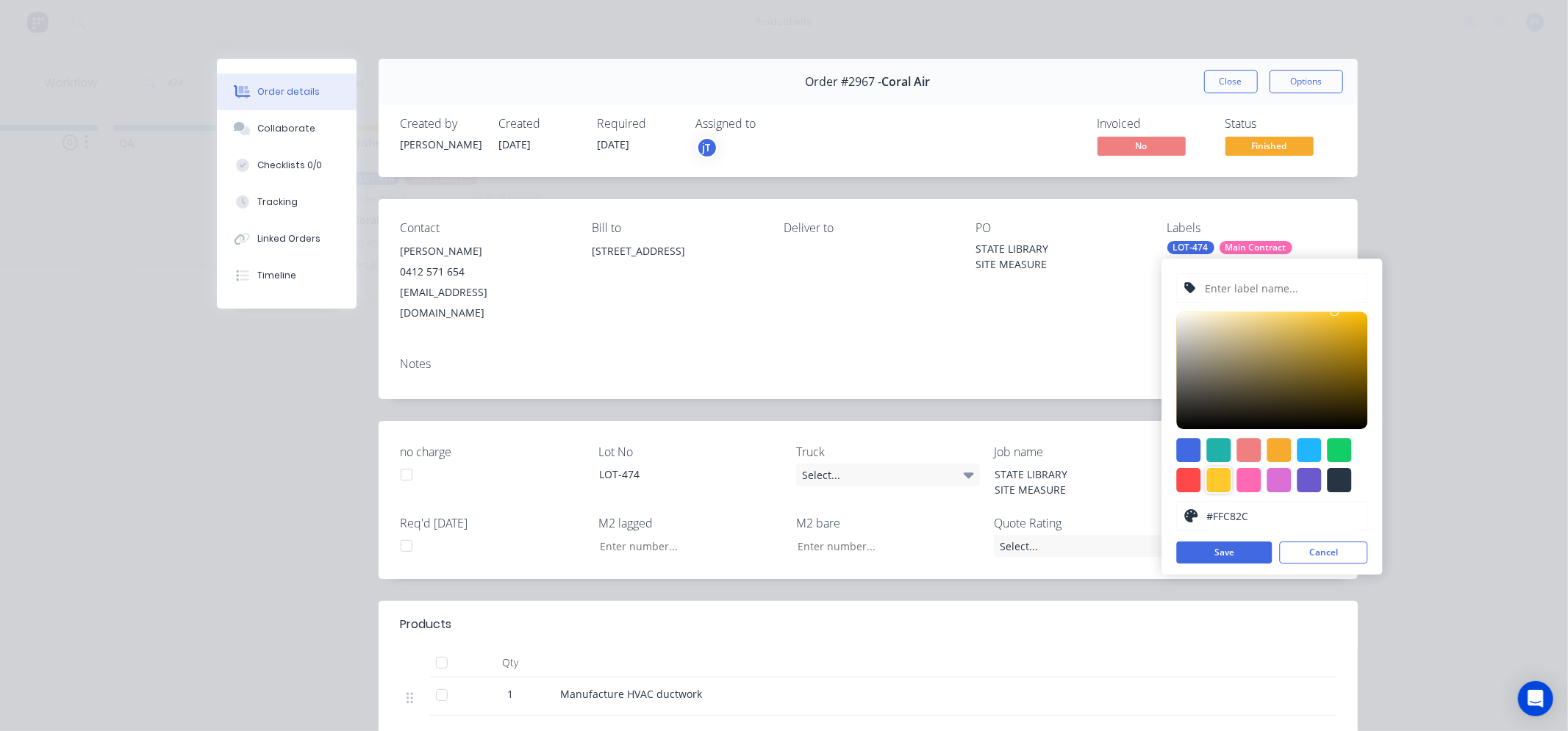
click at [1245, 295] on input "text" at bounding box center [1281, 287] width 156 height 28
type input "OUTSIDE DOOR 4"
click at [1224, 469] on div at bounding box center [1218, 480] width 24 height 24
drag, startPoint x: 1226, startPoint y: 545, endPoint x: 1140, endPoint y: 318, distance: 242.7
click at [1226, 545] on button "Save" at bounding box center [1225, 552] width 95 height 22
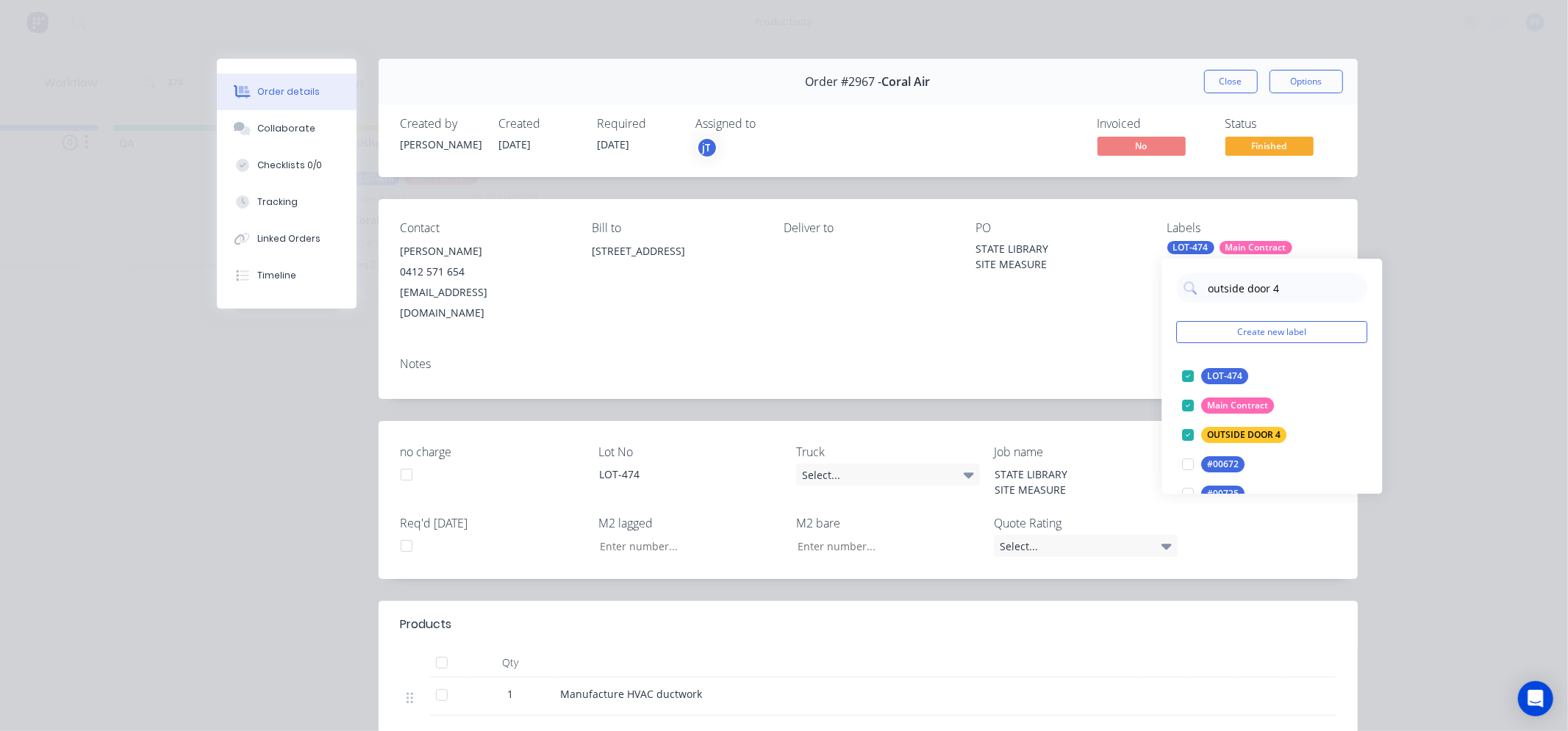
click at [1137, 345] on div "Notes" at bounding box center [867, 372] width 979 height 54
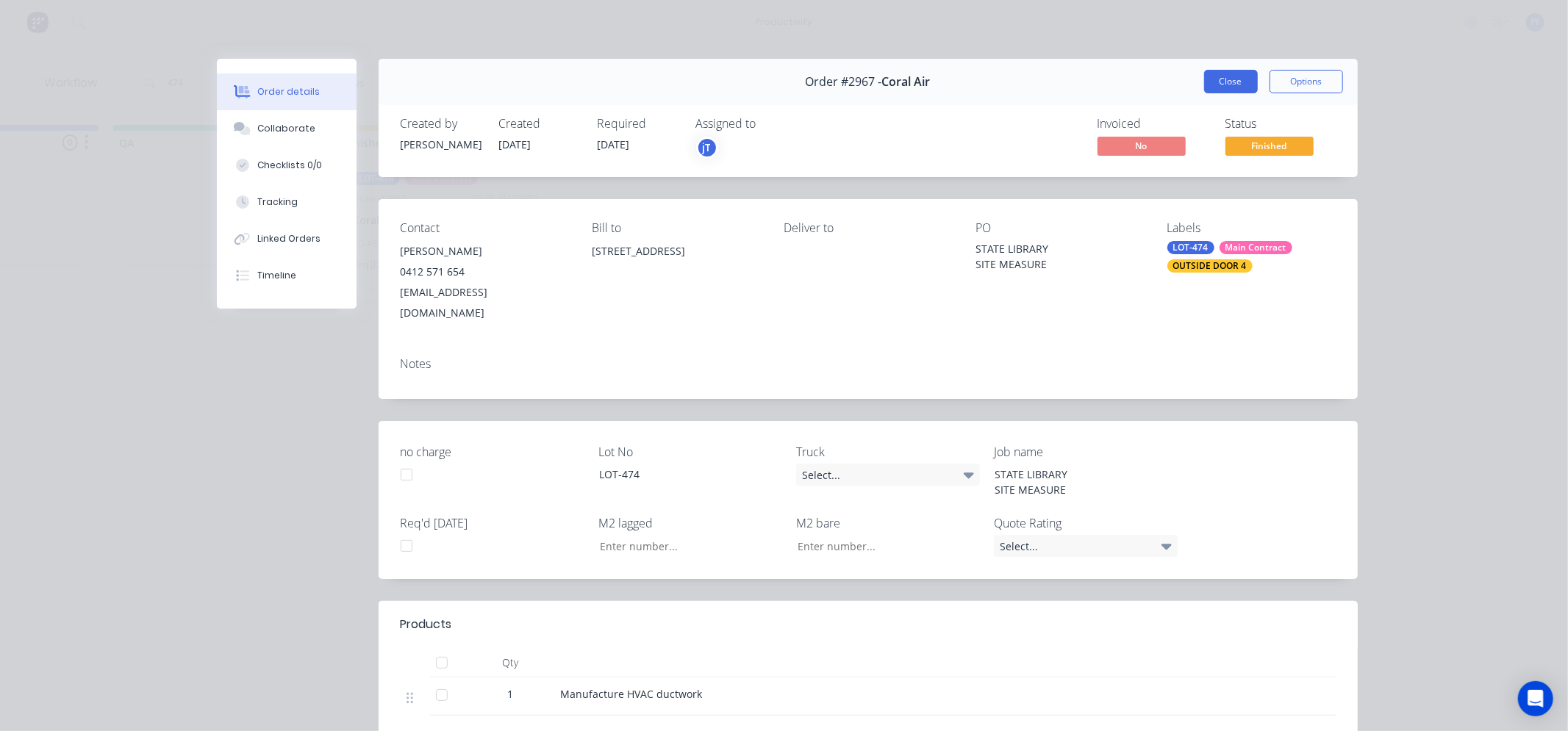
drag, startPoint x: 1222, startPoint y: 95, endPoint x: 1226, endPoint y: 87, distance: 8.9
click at [1222, 94] on div "Order #2967 - Coral Air Close Options" at bounding box center [867, 82] width 979 height 47
click at [1226, 86] on button "Close" at bounding box center [1231, 82] width 54 height 23
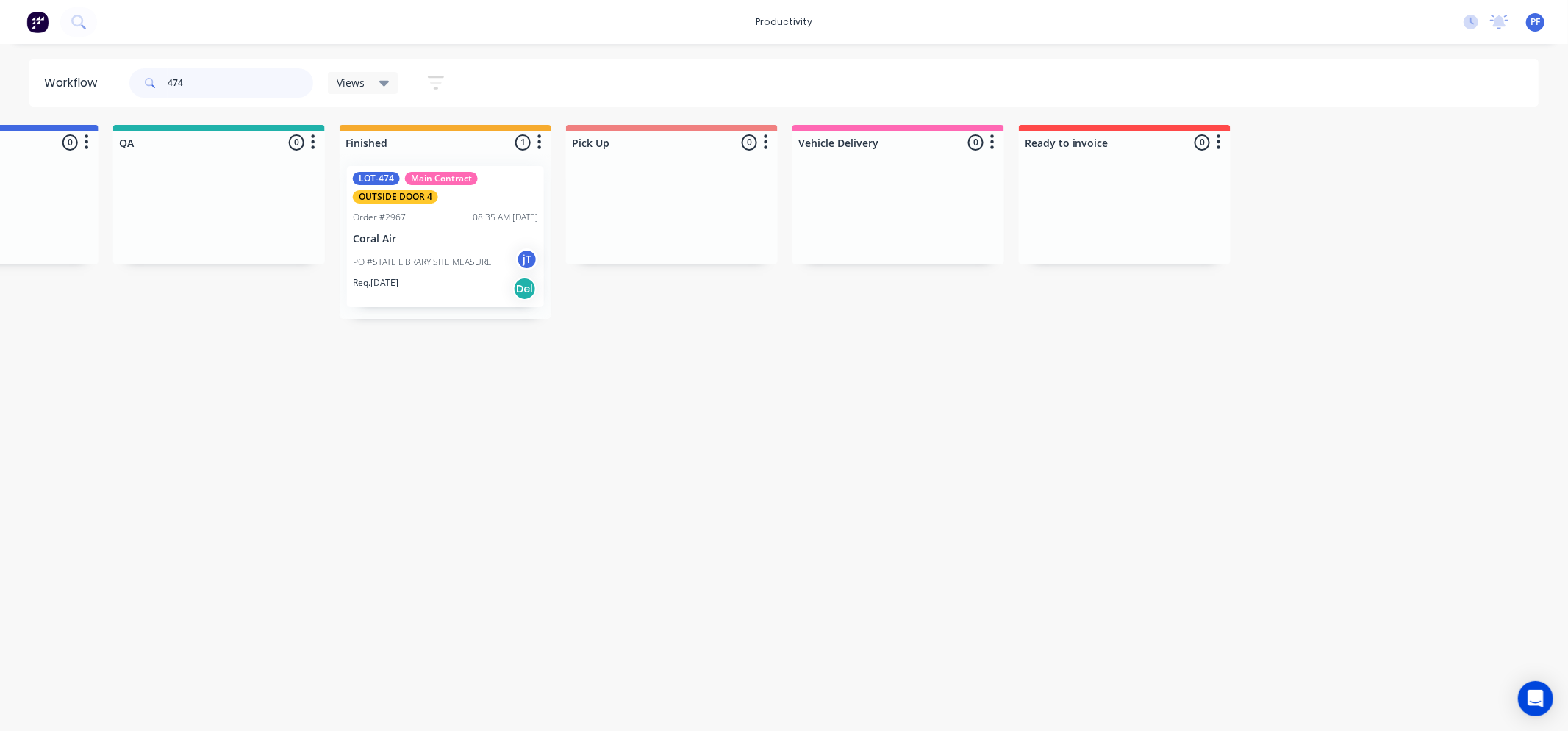
click at [211, 83] on input "474" at bounding box center [240, 83] width 146 height 30
type input "4"
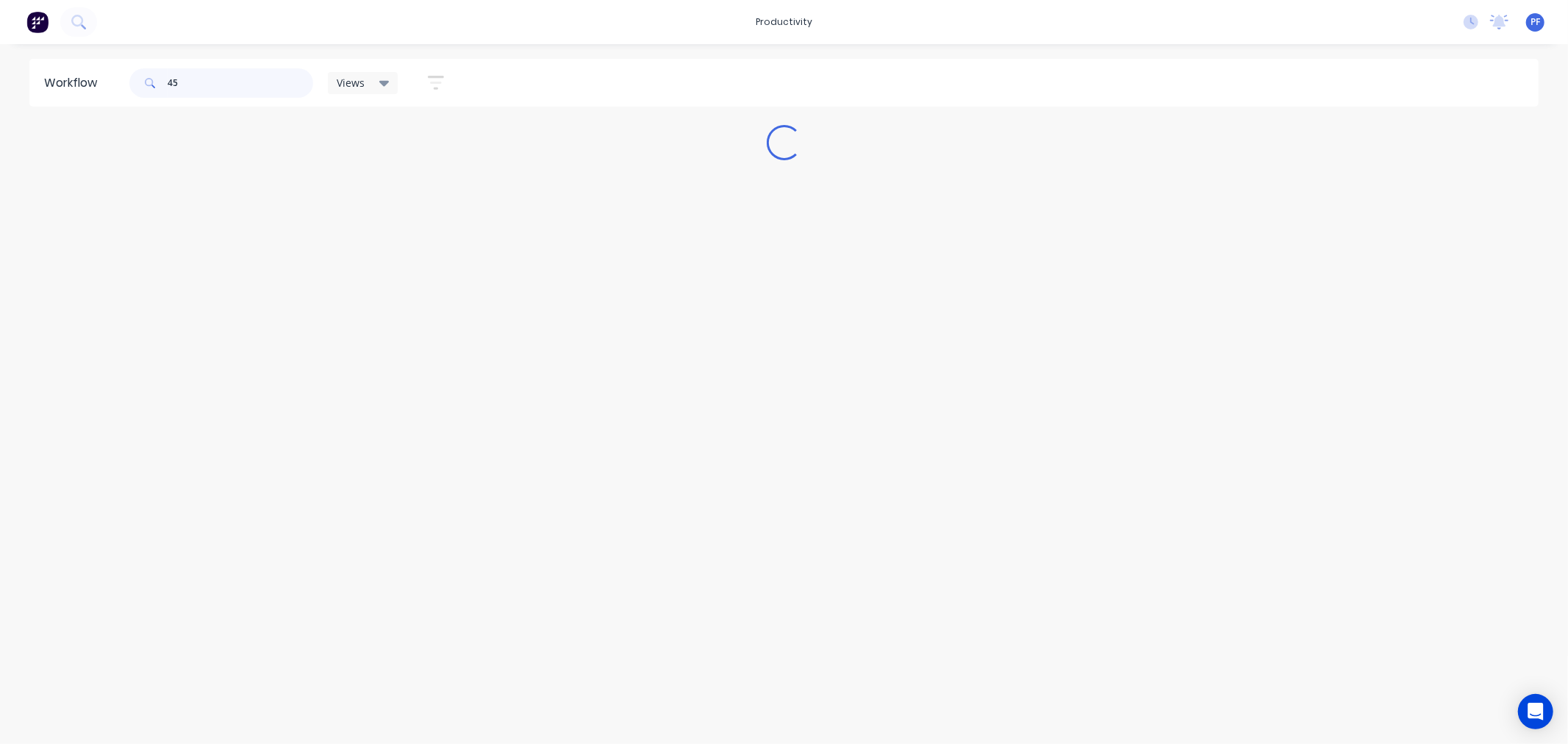
type input "450"
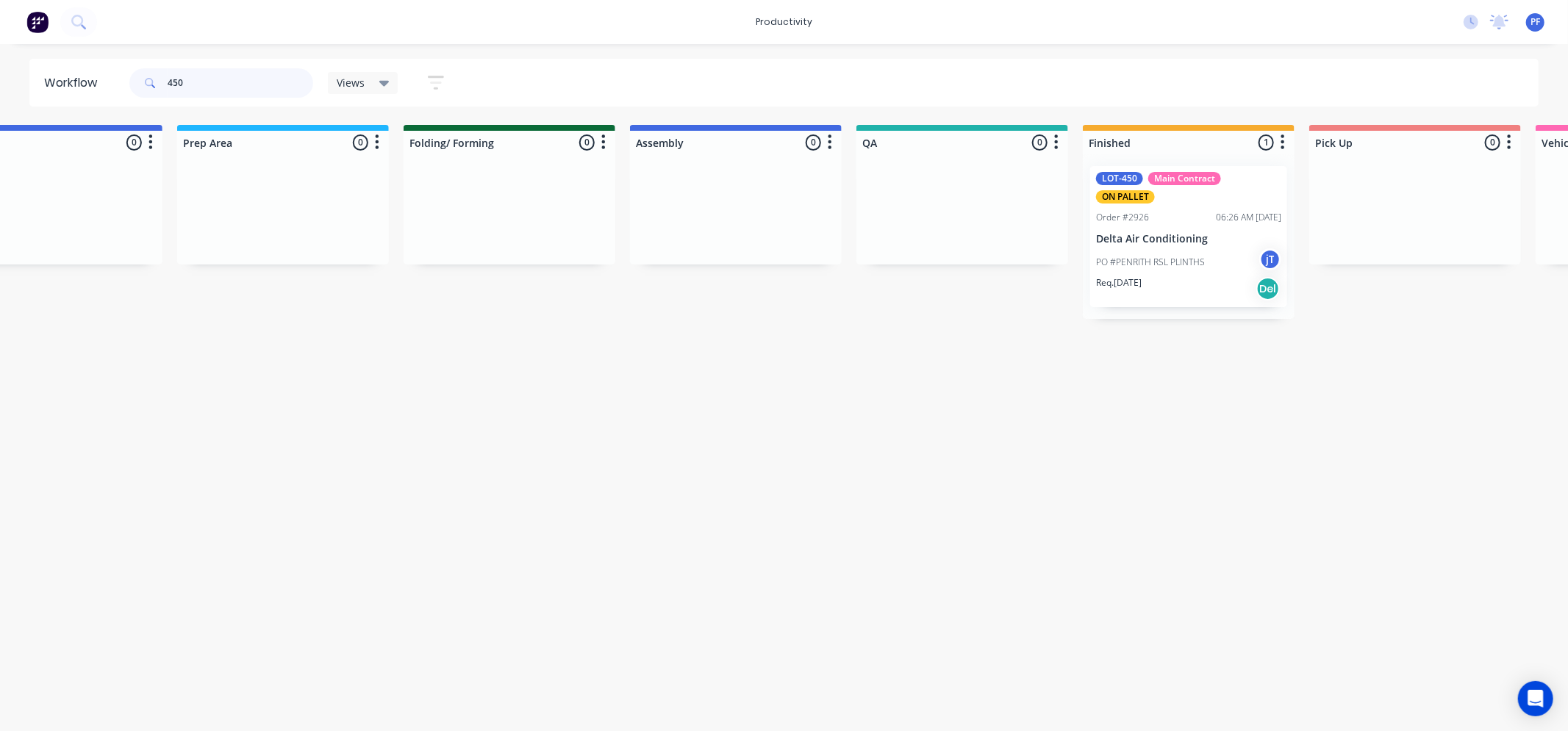
scroll to position [0, 527]
